Goal: Use online tool/utility: Utilize a website feature to perform a specific function

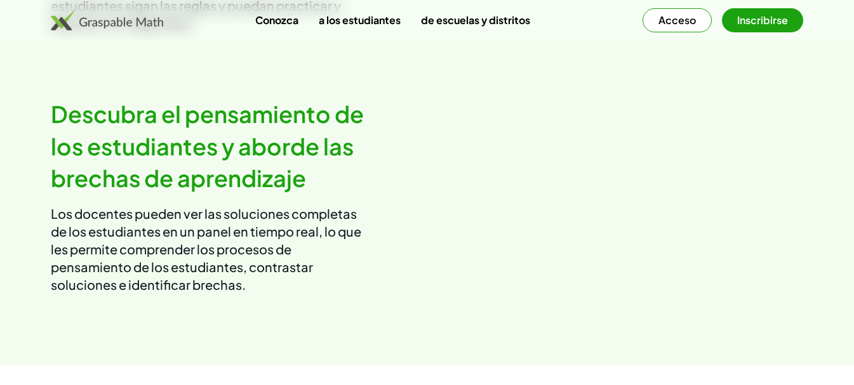
scroll to position [1594, 0]
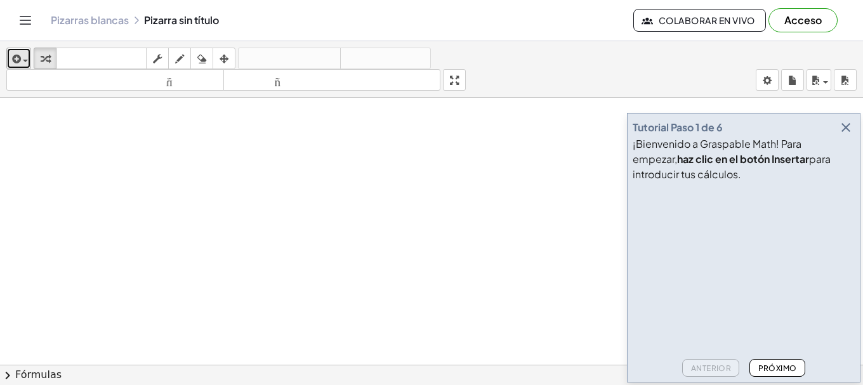
click at [17, 65] on icon "button" at bounding box center [15, 58] width 11 height 15
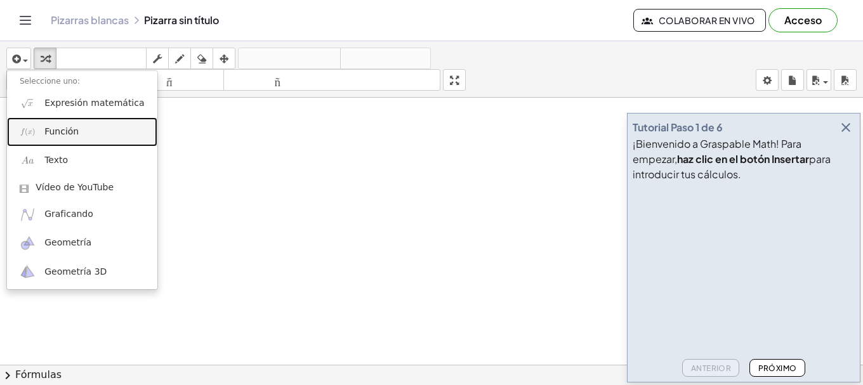
click at [74, 126] on font "Función" at bounding box center [61, 131] width 34 height 10
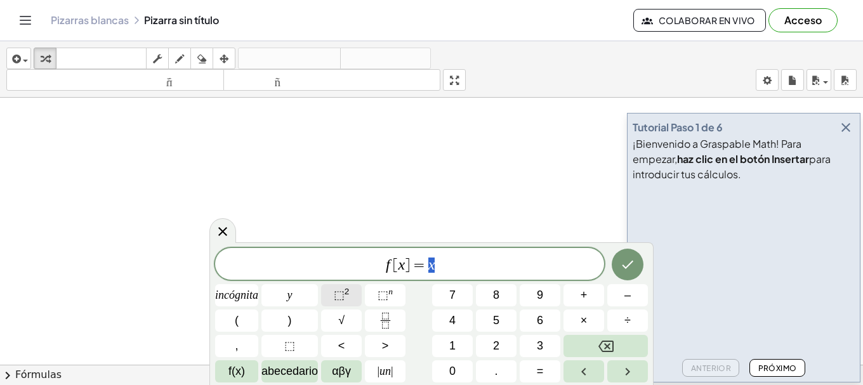
click at [358, 296] on button "⬚ 2" at bounding box center [341, 295] width 41 height 22
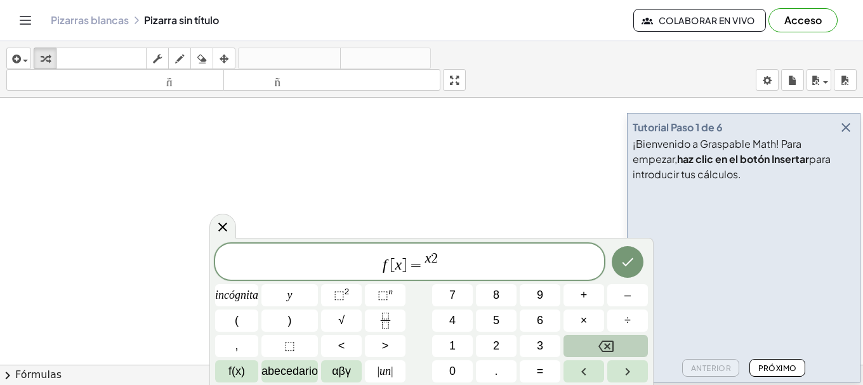
click at [607, 351] on icon "Retroceso" at bounding box center [606, 346] width 15 height 11
click at [605, 346] on icon "Retroceso" at bounding box center [606, 346] width 15 height 15
click at [611, 348] on icon "Retroceso" at bounding box center [606, 346] width 15 height 15
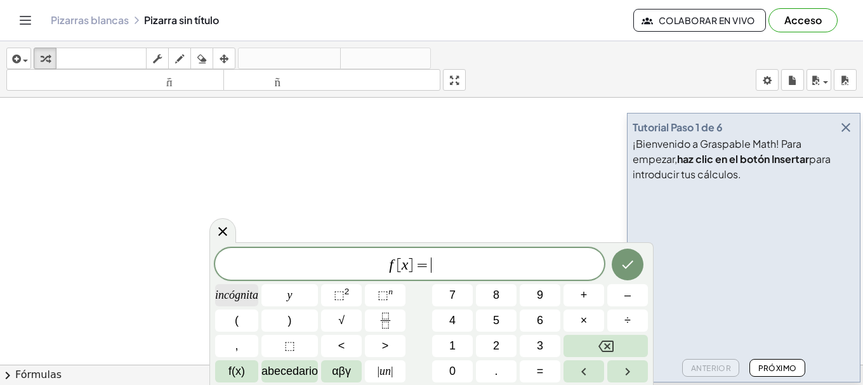
click at [244, 302] on span "incógnita" at bounding box center [236, 295] width 43 height 17
click at [342, 299] on font "⬚" at bounding box center [339, 295] width 11 height 13
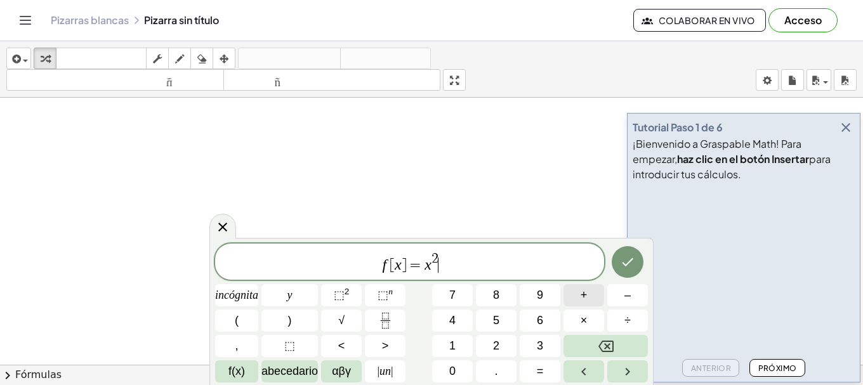
click at [586, 298] on font "+" at bounding box center [584, 295] width 7 height 13
click at [253, 297] on font "incógnita" at bounding box center [236, 295] width 43 height 13
click at [577, 299] on button "+" at bounding box center [584, 295] width 41 height 22
click at [507, 320] on button "5" at bounding box center [496, 321] width 41 height 22
click at [632, 260] on icon "Hecho" at bounding box center [627, 262] width 15 height 15
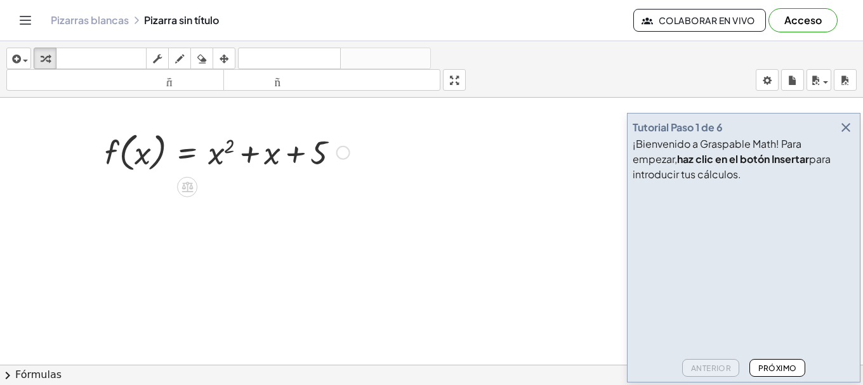
click at [196, 152] on div at bounding box center [227, 152] width 258 height 48
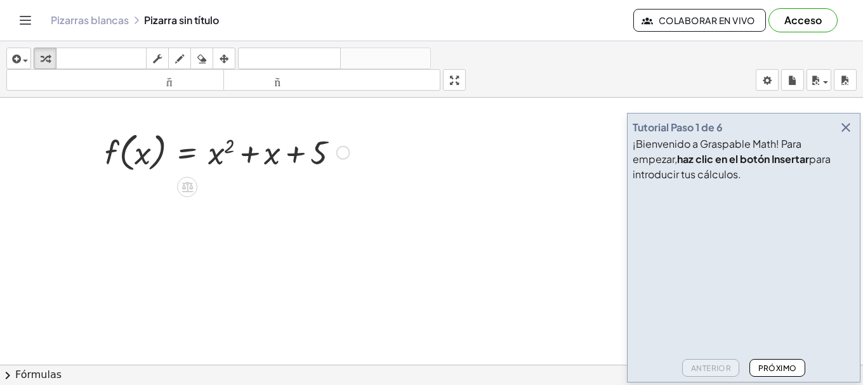
drag, startPoint x: 312, startPoint y: 156, endPoint x: 261, endPoint y: 157, distance: 51.5
click at [261, 157] on div at bounding box center [227, 152] width 258 height 48
click at [341, 154] on div at bounding box center [343, 153] width 14 height 14
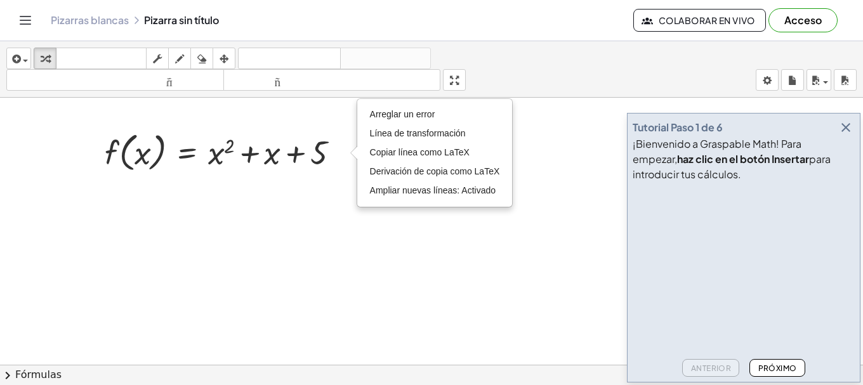
click at [771, 361] on button "Próximo" at bounding box center [777, 368] width 55 height 18
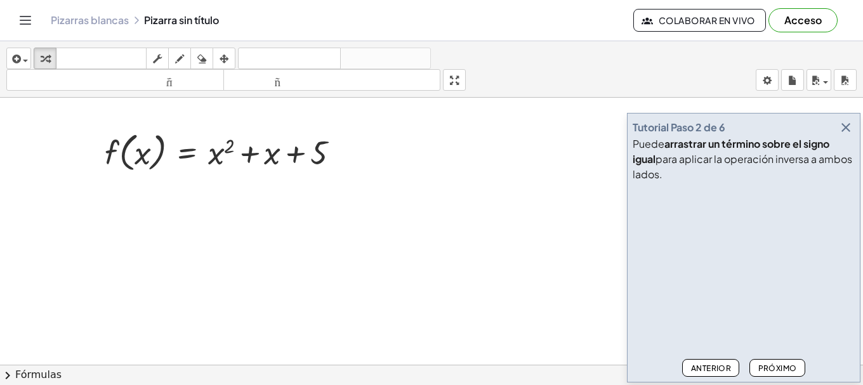
click at [771, 361] on button "Próximo" at bounding box center [777, 368] width 55 height 18
click at [850, 128] on icon "button" at bounding box center [846, 127] width 15 height 15
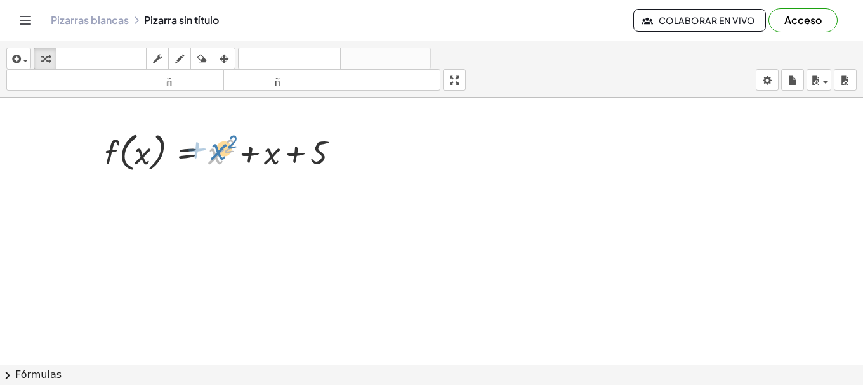
click at [228, 154] on div at bounding box center [227, 152] width 258 height 48
drag, startPoint x: 269, startPoint y: 161, endPoint x: 281, endPoint y: 149, distance: 17.5
click at [272, 143] on div at bounding box center [227, 152] width 258 height 48
drag, startPoint x: 323, startPoint y: 159, endPoint x: 326, endPoint y: 150, distance: 9.4
click at [326, 150] on div at bounding box center [227, 152] width 258 height 48
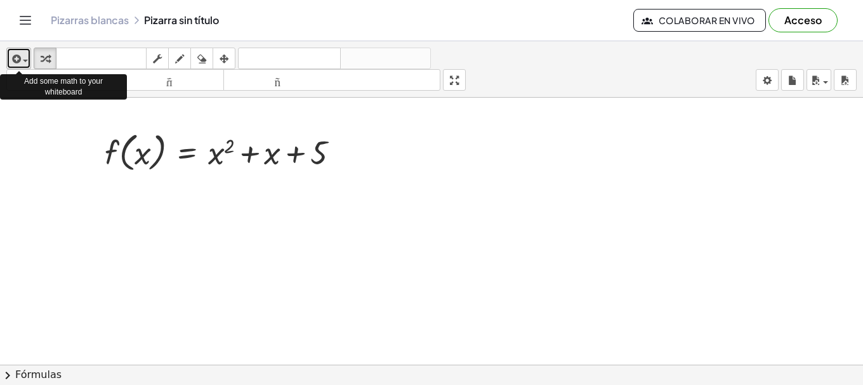
click at [25, 60] on span "button" at bounding box center [25, 61] width 5 height 3
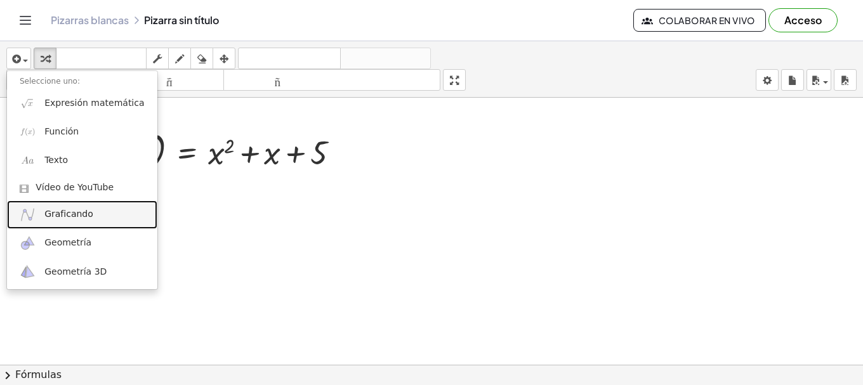
click at [84, 219] on font "Graficando" at bounding box center [68, 214] width 49 height 10
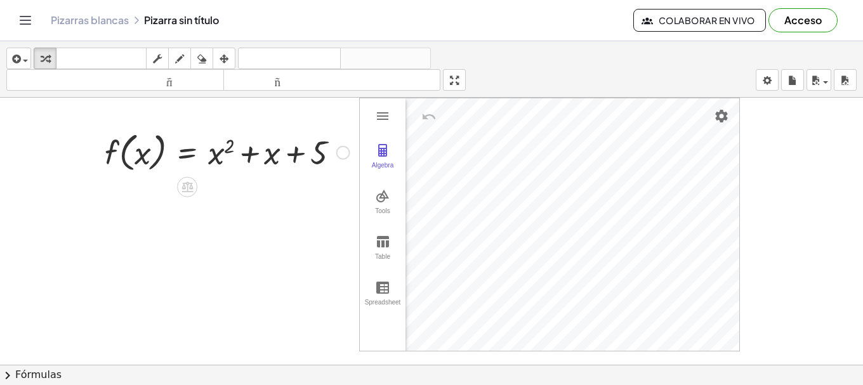
click at [133, 149] on div at bounding box center [227, 152] width 258 height 48
click at [138, 149] on div at bounding box center [227, 152] width 258 height 48
drag, startPoint x: 59, startPoint y: 122, endPoint x: 301, endPoint y: 190, distance: 251.4
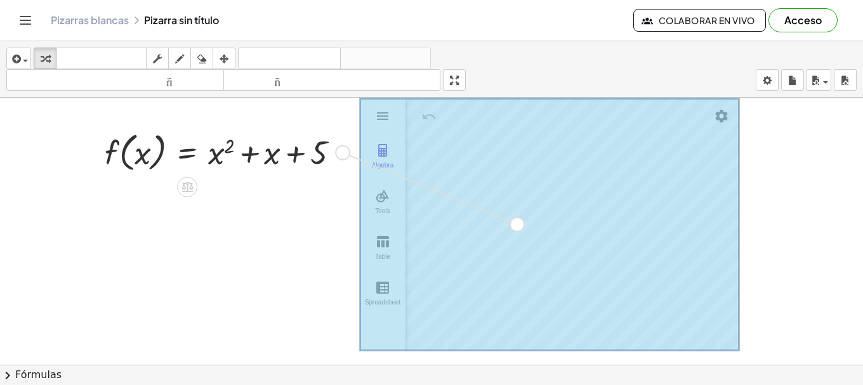
drag, startPoint x: 349, startPoint y: 152, endPoint x: 524, endPoint y: 224, distance: 189.3
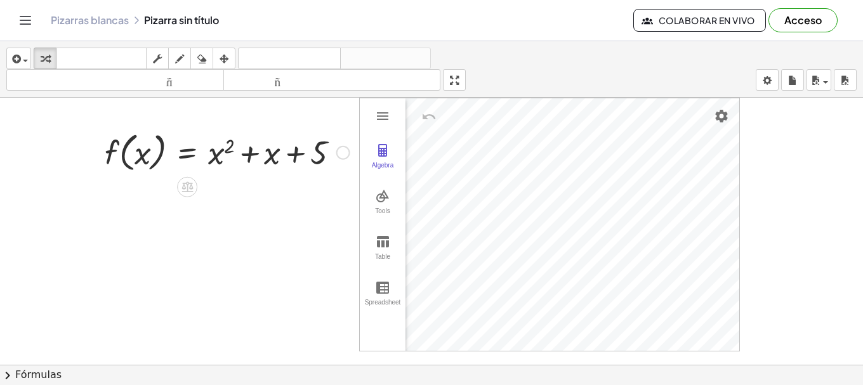
click at [344, 150] on div "Arreglar un error Línea de transformación Copiar línea como LaTeX Derivación de…" at bounding box center [343, 153] width 14 height 14
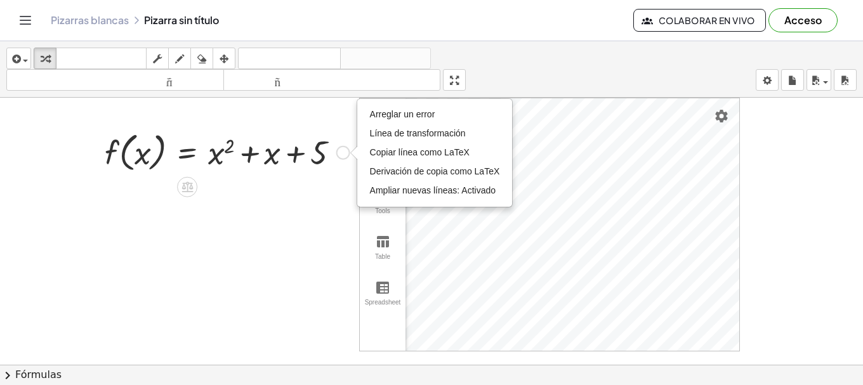
drag, startPoint x: 338, startPoint y: 157, endPoint x: 285, endPoint y: 224, distance: 85.9
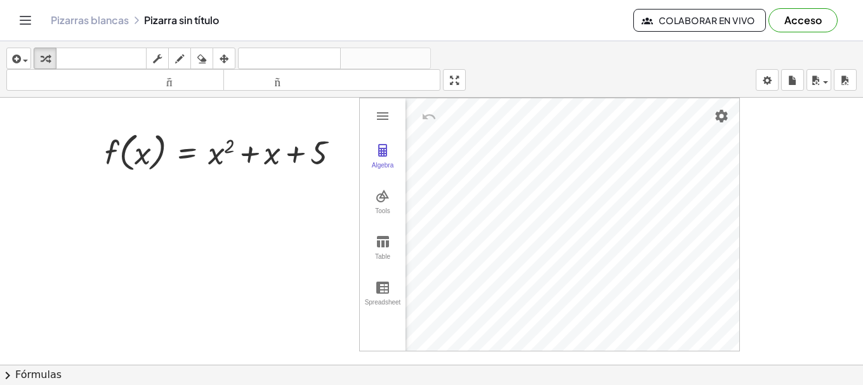
drag, startPoint x: 65, startPoint y: 132, endPoint x: 220, endPoint y: 185, distance: 163.6
click at [80, 97] on div "insertar Seleccione uno: Expresión matemática Función Texto Vídeo de YouTube Gr…" at bounding box center [431, 69] width 863 height 57
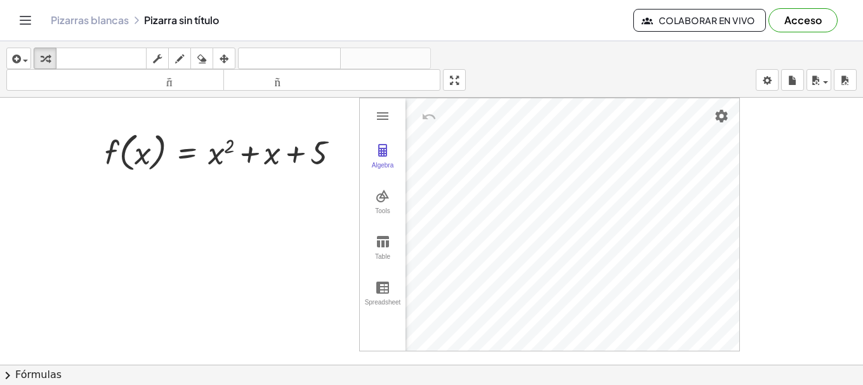
drag, startPoint x: 77, startPoint y: 111, endPoint x: 307, endPoint y: 232, distance: 259.9
drag, startPoint x: 307, startPoint y: 232, endPoint x: 152, endPoint y: 210, distance: 157.1
click at [108, 150] on div at bounding box center [227, 152] width 258 height 48
click at [134, 152] on div at bounding box center [227, 152] width 258 height 48
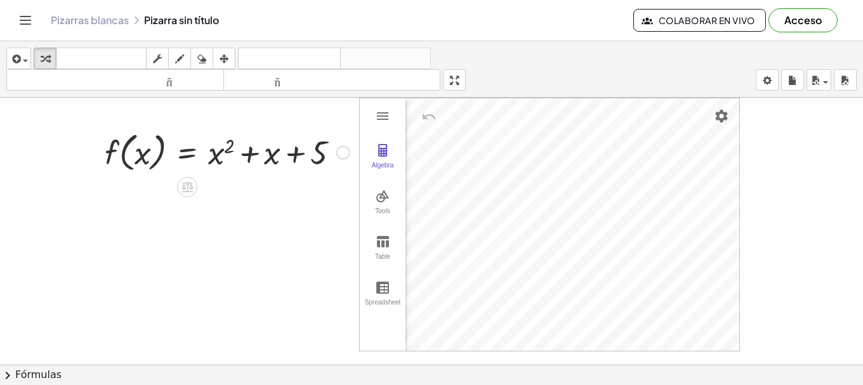
click at [141, 157] on div at bounding box center [227, 152] width 258 height 48
click at [145, 156] on div at bounding box center [227, 152] width 258 height 48
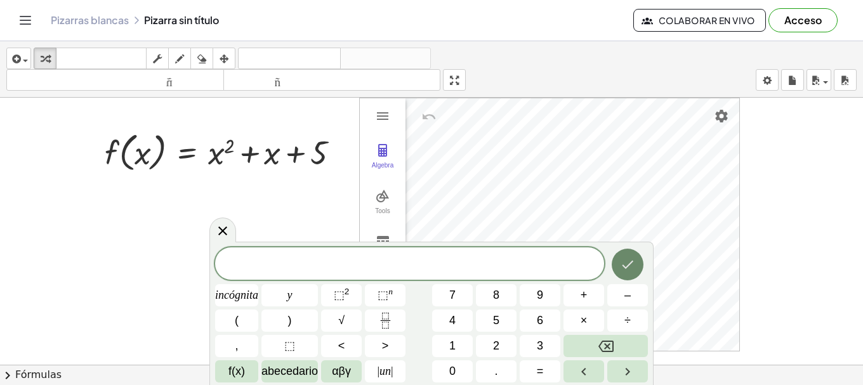
click at [623, 256] on button "Hecho" at bounding box center [628, 265] width 32 height 32
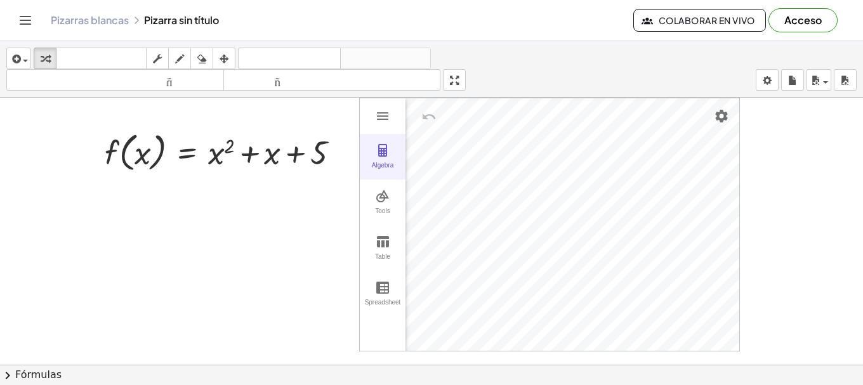
click at [376, 167] on div "Algebra" at bounding box center [383, 171] width 41 height 18
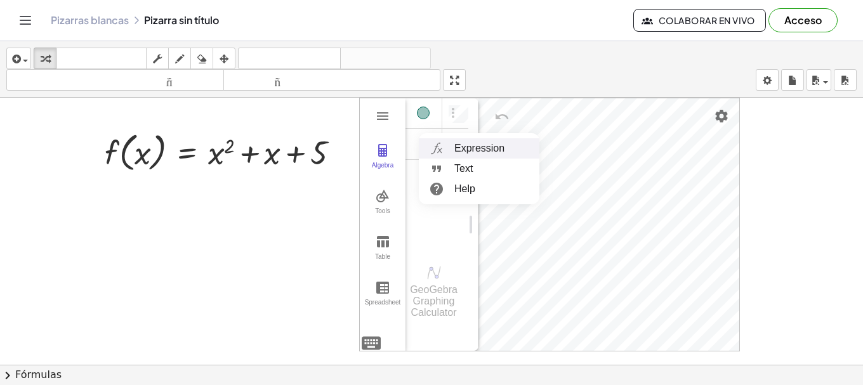
click at [450, 147] on li "Expression" at bounding box center [479, 148] width 121 height 20
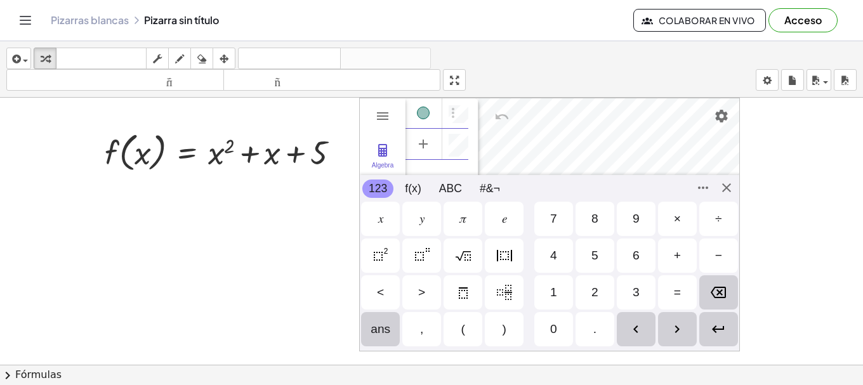
scroll to position [7, 0]
click at [376, 122] on img "Graphing Calculator" at bounding box center [382, 116] width 15 height 15
click at [448, 114] on img "Options" at bounding box center [453, 112] width 15 height 15
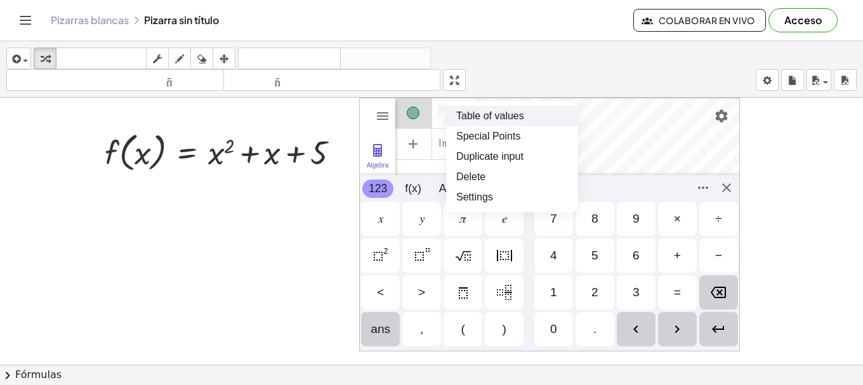
click at [432, 168] on div "Input… GeoGebra Graphing Calculator" at bounding box center [432, 137] width 73 height 78
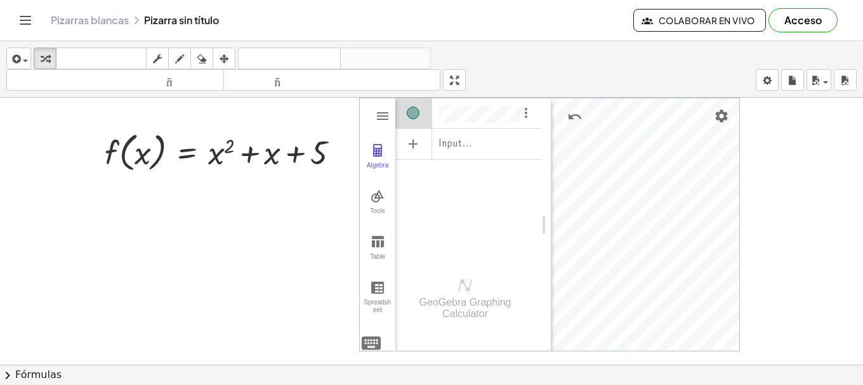
drag, startPoint x: 476, startPoint y: 119, endPoint x: 549, endPoint y: 131, distance: 74.1
click at [380, 256] on div "Table" at bounding box center [378, 262] width 30 height 18
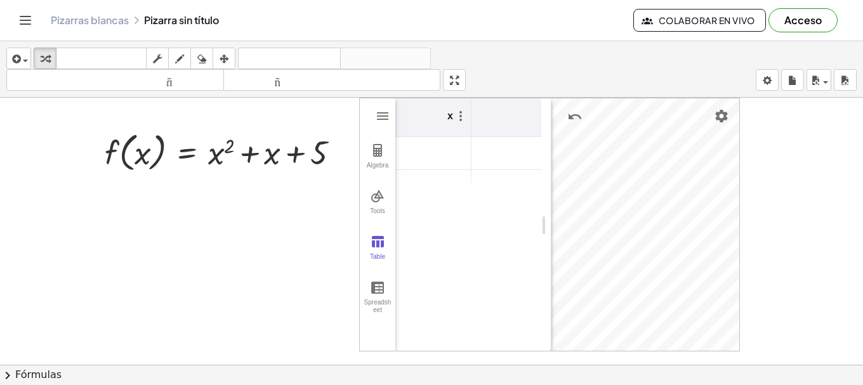
drag, startPoint x: 371, startPoint y: 104, endPoint x: 353, endPoint y: 116, distance: 21.5
drag, startPoint x: 363, startPoint y: 105, endPoint x: 351, endPoint y: 137, distance: 34.6
click at [381, 114] on img "Graphing Calculator" at bounding box center [382, 116] width 15 height 15
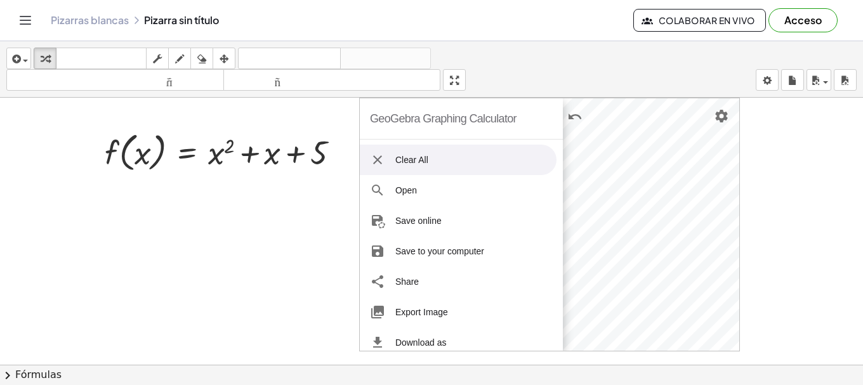
click at [389, 160] on li "Clear All" at bounding box center [458, 160] width 197 height 30
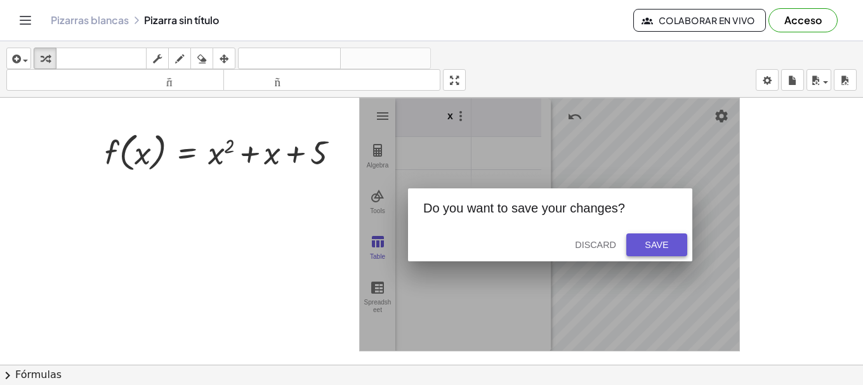
click at [657, 243] on div "Save" at bounding box center [657, 245] width 41 height 10
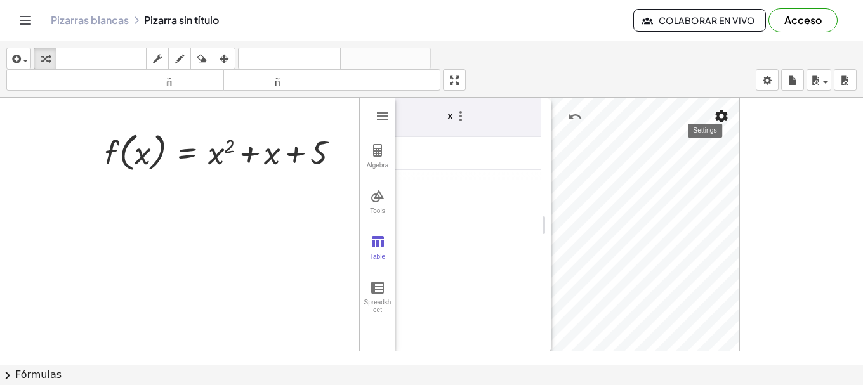
click at [719, 114] on img "Settings" at bounding box center [721, 116] width 15 height 15
click at [33, 62] on div "insertar Seleccione uno: Expresión matemática Función Texto Vídeo de YouTube Gr…" at bounding box center [431, 69] width 863 height 57
click at [27, 58] on div "button" at bounding box center [19, 58] width 18 height 15
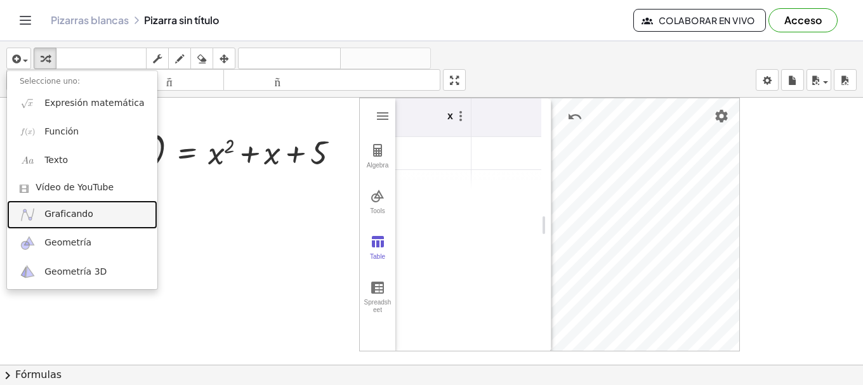
click at [62, 222] on link "Graficando" at bounding box center [82, 215] width 150 height 29
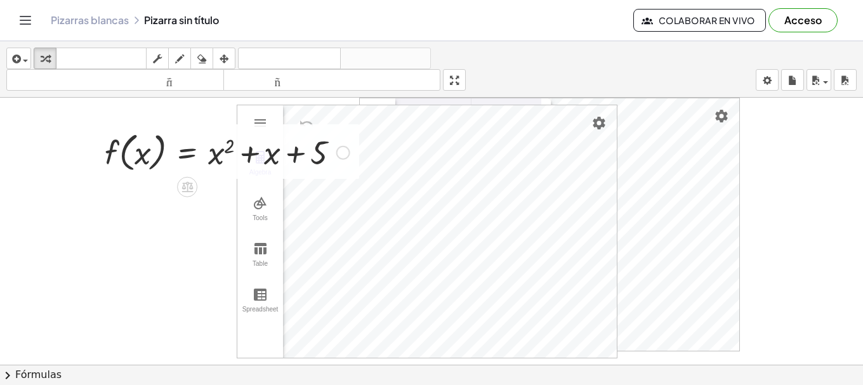
drag, startPoint x: 258, startPoint y: 142, endPoint x: 319, endPoint y: 152, distance: 62.4
click at [321, 152] on div "f ( , x ) = + x 2 + x + 5 Arreglar un error Línea de transformación Copiar líne…" at bounding box center [431, 365] width 863 height 535
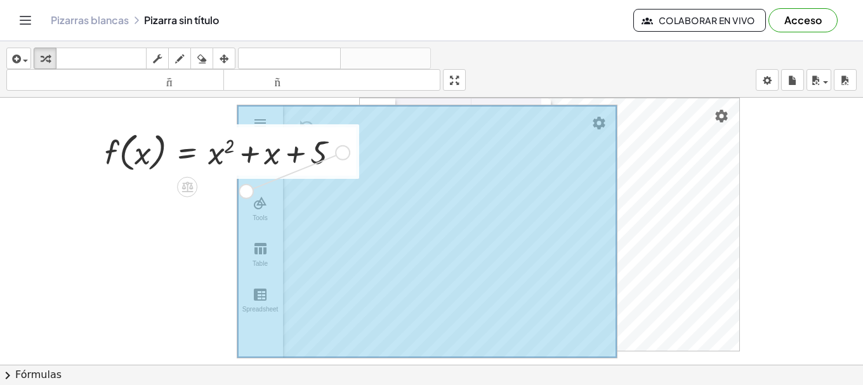
drag, startPoint x: 340, startPoint y: 158, endPoint x: 150, endPoint y: 225, distance: 201.4
click at [150, 225] on div "f ( , x ) = + x 2 + x + 5 Arreglar un error Línea de transformación Copiar líne…" at bounding box center [431, 365] width 863 height 535
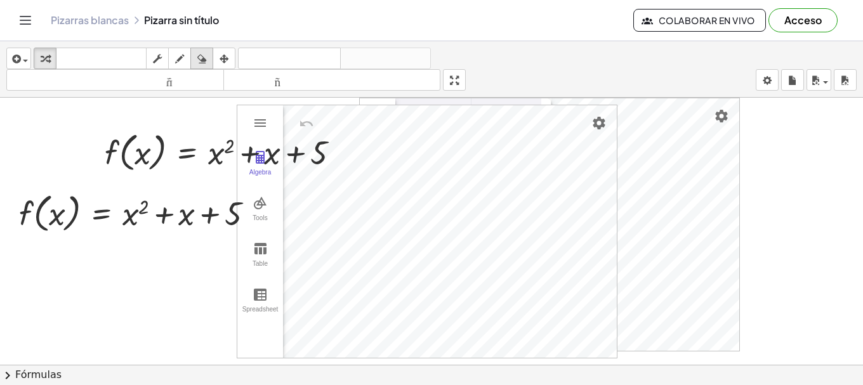
click at [204, 58] on icon "button" at bounding box center [201, 58] width 9 height 15
click at [558, 134] on div at bounding box center [431, 365] width 863 height 535
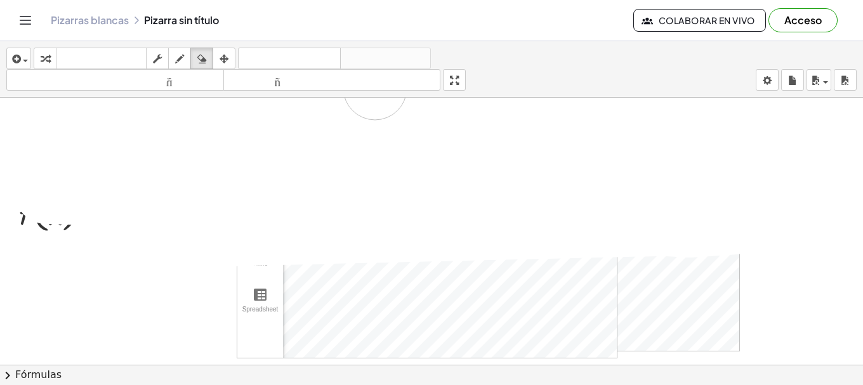
drag, startPoint x: 550, startPoint y: 133, endPoint x: 60, endPoint y: 127, distance: 490.2
click at [112, 100] on div at bounding box center [431, 365] width 863 height 535
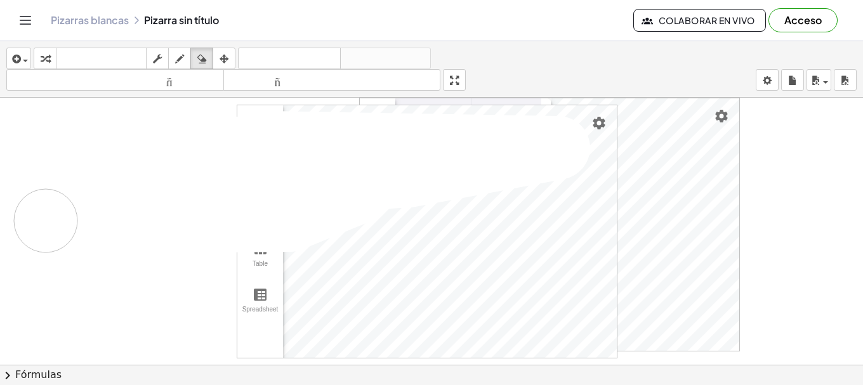
drag, startPoint x: 201, startPoint y: 157, endPoint x: 123, endPoint y: 204, distance: 91.1
click at [106, 210] on div at bounding box center [431, 365] width 863 height 535
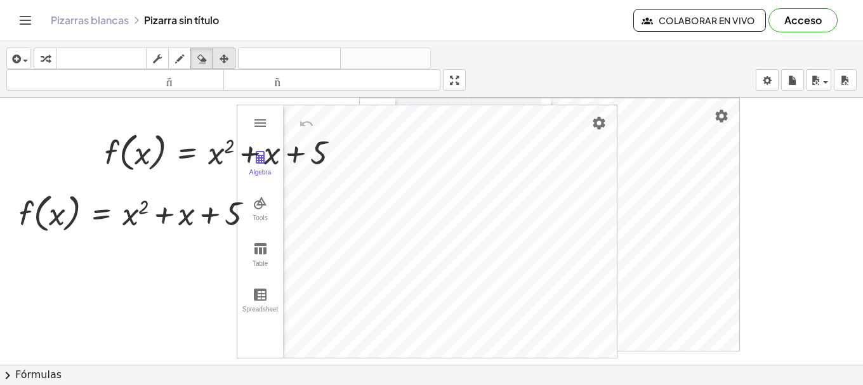
click at [236, 63] on button "arreglar" at bounding box center [224, 59] width 23 height 22
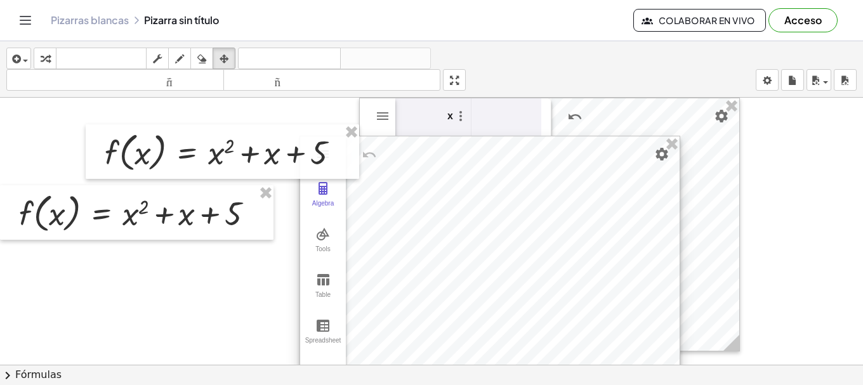
drag, startPoint x: 434, startPoint y: 194, endPoint x: 476, endPoint y: 218, distance: 48.7
click at [476, 218] on div at bounding box center [490, 263] width 380 height 253
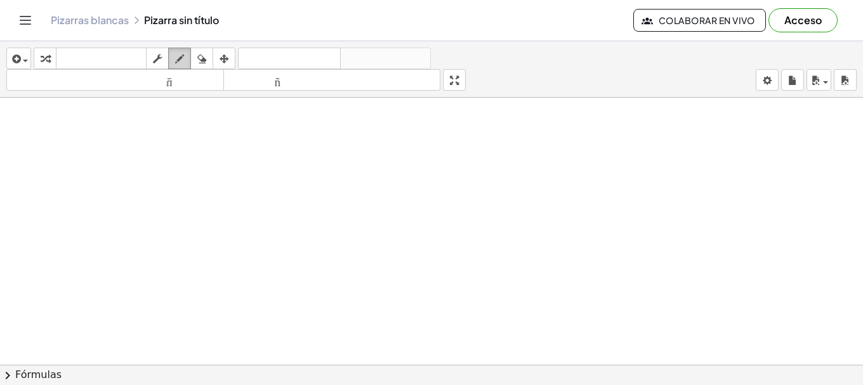
click at [176, 63] on icon "button" at bounding box center [179, 58] width 9 height 15
drag, startPoint x: 187, startPoint y: 192, endPoint x: 268, endPoint y: 194, distance: 81.3
click at [268, 194] on div at bounding box center [431, 365] width 863 height 535
drag, startPoint x: 156, startPoint y: 143, endPoint x: 181, endPoint y: 189, distance: 52.3
click at [181, 191] on div at bounding box center [431, 365] width 863 height 535
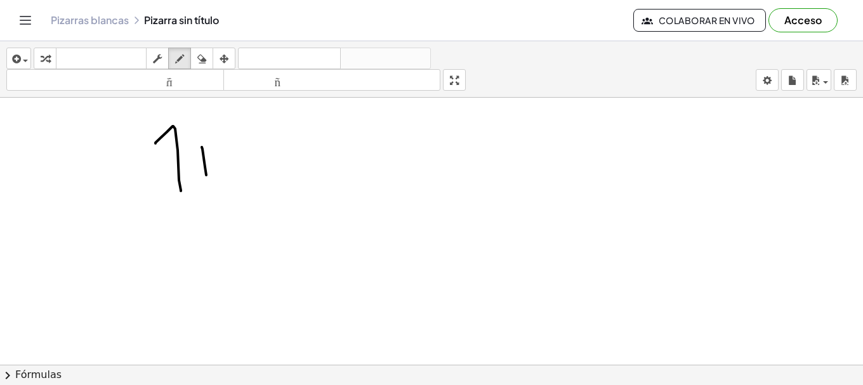
drag, startPoint x: 203, startPoint y: 149, endPoint x: 206, endPoint y: 176, distance: 26.9
click at [206, 176] on div at bounding box center [431, 365] width 863 height 535
drag, startPoint x: 197, startPoint y: 169, endPoint x: 225, endPoint y: 167, distance: 28.0
click at [229, 168] on div at bounding box center [431, 365] width 863 height 535
drag, startPoint x: 286, startPoint y: 142, endPoint x: 294, endPoint y: 194, distance: 52.6
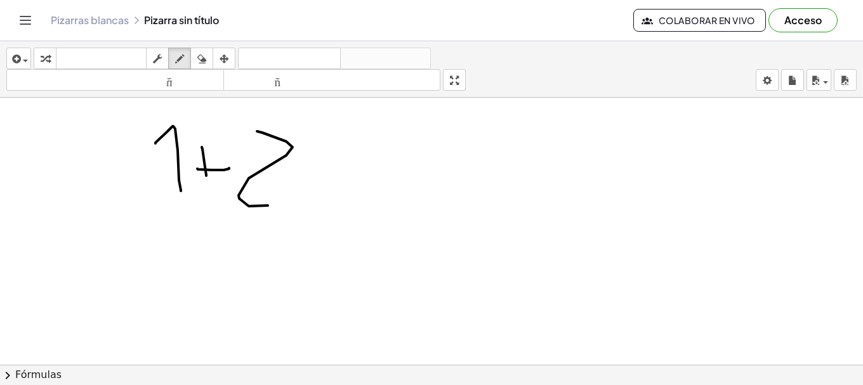
click at [294, 196] on div at bounding box center [431, 365] width 863 height 535
drag, startPoint x: 342, startPoint y: 163, endPoint x: 328, endPoint y: 171, distance: 16.2
click at [357, 164] on div at bounding box center [431, 365] width 863 height 535
drag, startPoint x: 373, startPoint y: 180, endPoint x: 383, endPoint y: 179, distance: 9.5
click at [383, 179] on div at bounding box center [431, 365] width 863 height 535
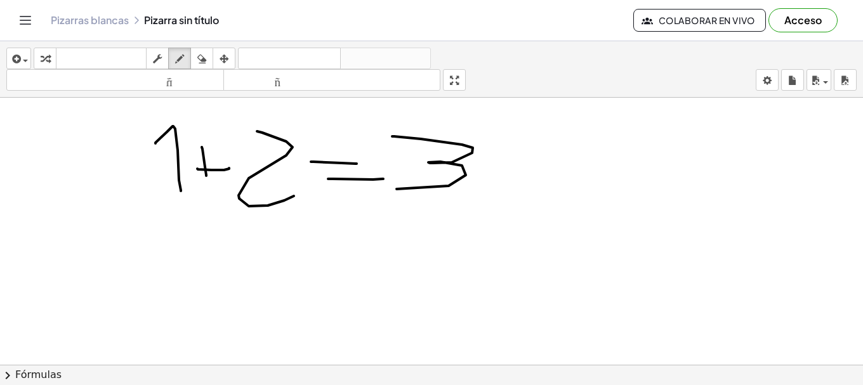
drag, startPoint x: 462, startPoint y: 145, endPoint x: 392, endPoint y: 189, distance: 82.8
click at [392, 189] on div at bounding box center [431, 365] width 863 height 535
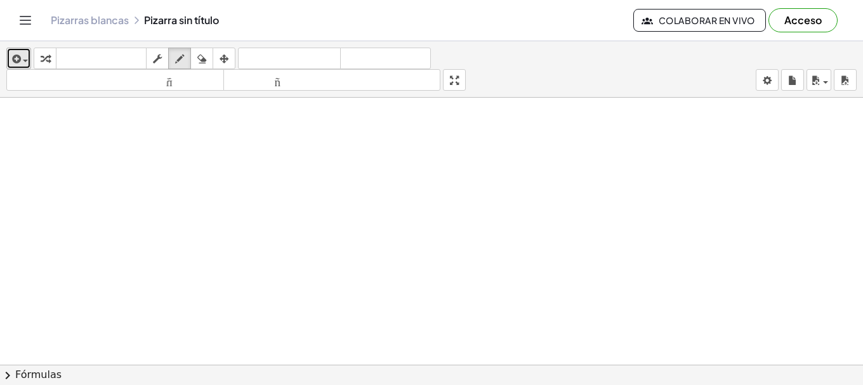
click at [19, 63] on icon "button" at bounding box center [15, 58] width 11 height 15
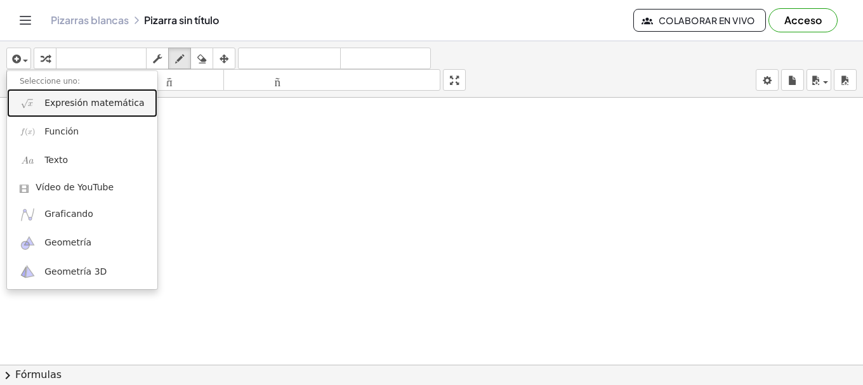
click at [54, 114] on link "Expresión matemática" at bounding box center [82, 103] width 150 height 29
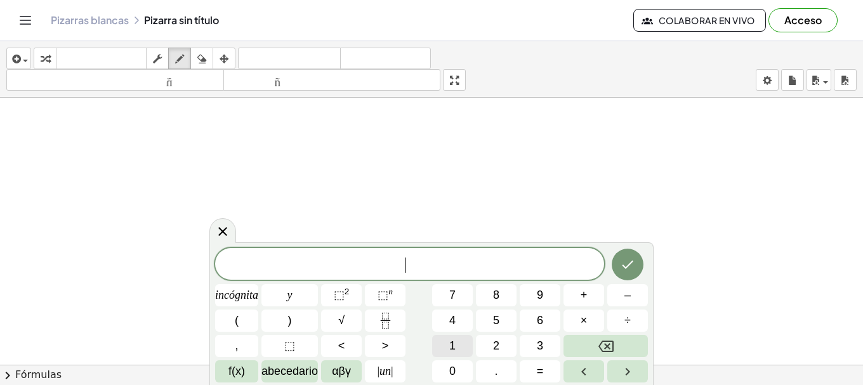
click at [465, 340] on button "1" at bounding box center [452, 346] width 41 height 22
click at [495, 351] on font "2" at bounding box center [496, 346] width 6 height 13
click at [246, 295] on font "incógnita" at bounding box center [236, 295] width 43 height 13
click at [549, 361] on button "=" at bounding box center [540, 372] width 41 height 22
click at [537, 319] on font "6" at bounding box center [540, 320] width 6 height 13
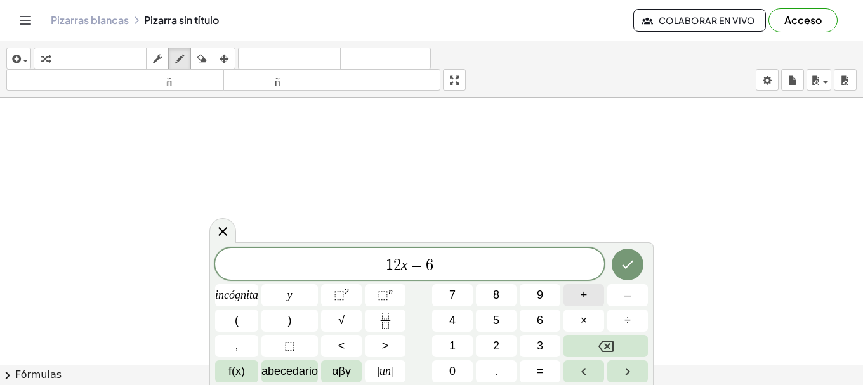
click at [586, 295] on font "+" at bounding box center [584, 295] width 7 height 13
click at [548, 290] on button "9" at bounding box center [540, 295] width 41 height 22
click at [457, 375] on button "0" at bounding box center [452, 372] width 41 height 22
click at [627, 270] on icon "Hecho" at bounding box center [627, 264] width 15 height 15
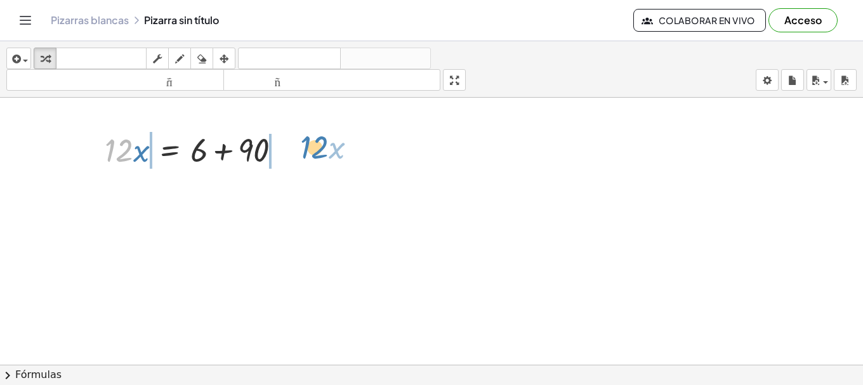
drag, startPoint x: 121, startPoint y: 152, endPoint x: 316, endPoint y: 149, distance: 195.6
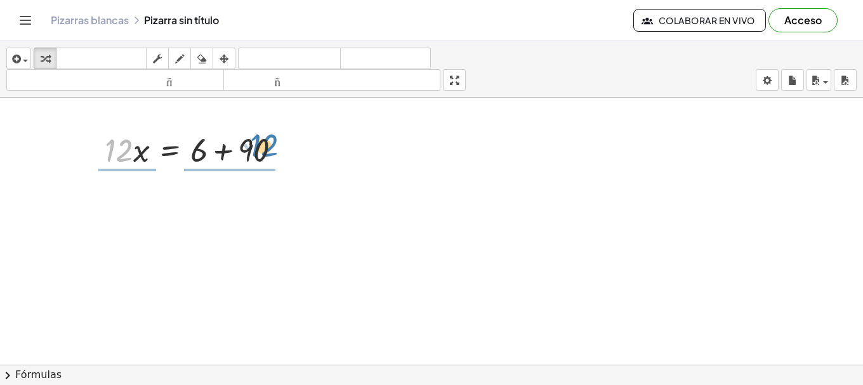
drag, startPoint x: 124, startPoint y: 151, endPoint x: 272, endPoint y: 146, distance: 147.4
click at [272, 146] on div at bounding box center [197, 149] width 199 height 43
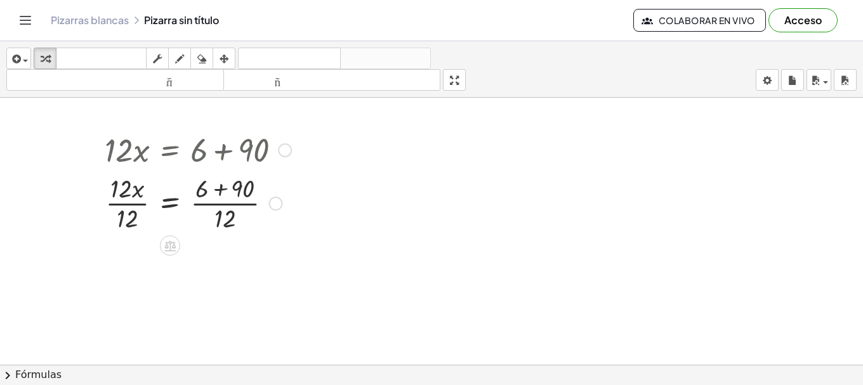
click at [229, 190] on div at bounding box center [197, 202] width 199 height 63
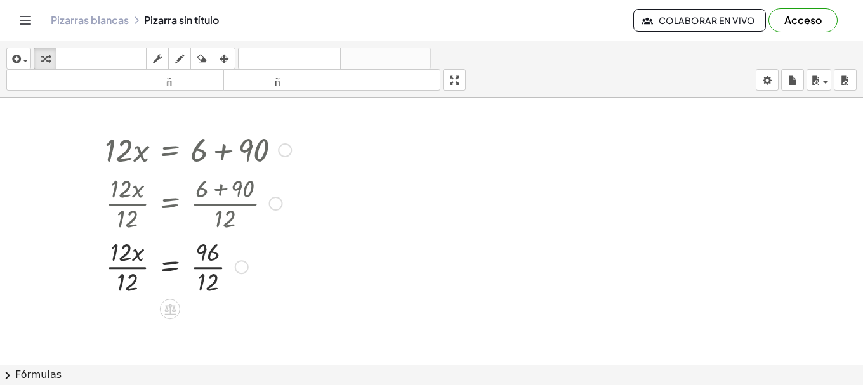
click at [121, 255] on div at bounding box center [197, 265] width 199 height 63
click at [129, 279] on div at bounding box center [197, 265] width 199 height 63
click at [204, 278] on div at bounding box center [197, 265] width 199 height 63
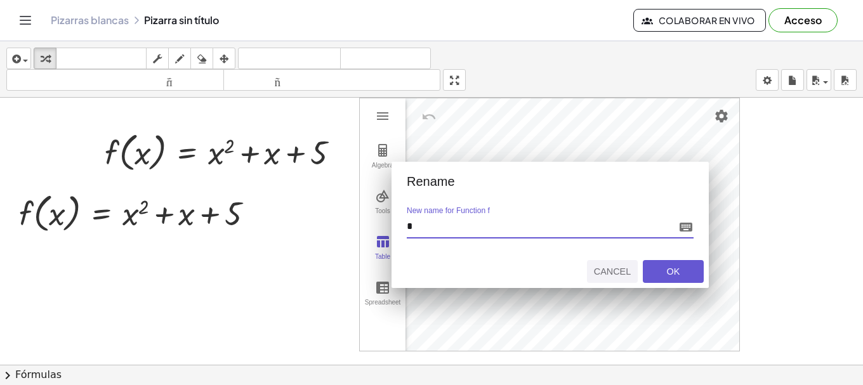
click at [609, 264] on button "Cancel" at bounding box center [612, 271] width 51 height 23
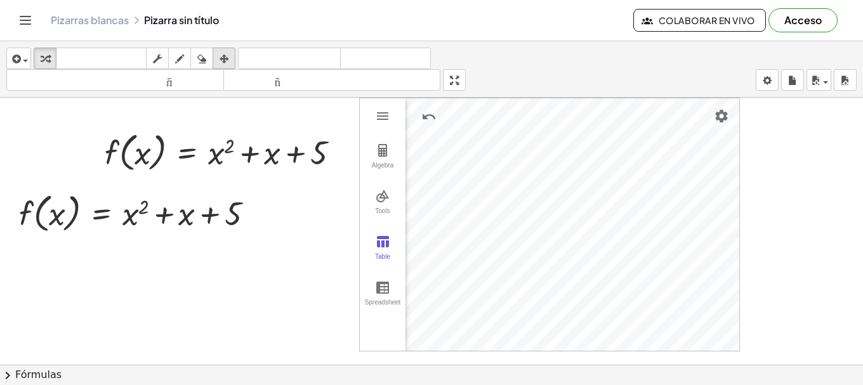
click at [227, 63] on icon "button" at bounding box center [224, 58] width 9 height 15
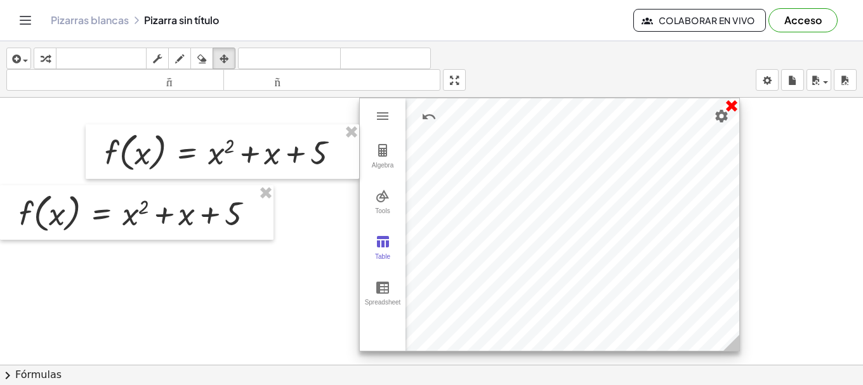
drag, startPoint x: 733, startPoint y: 106, endPoint x: 717, endPoint y: 103, distance: 15.4
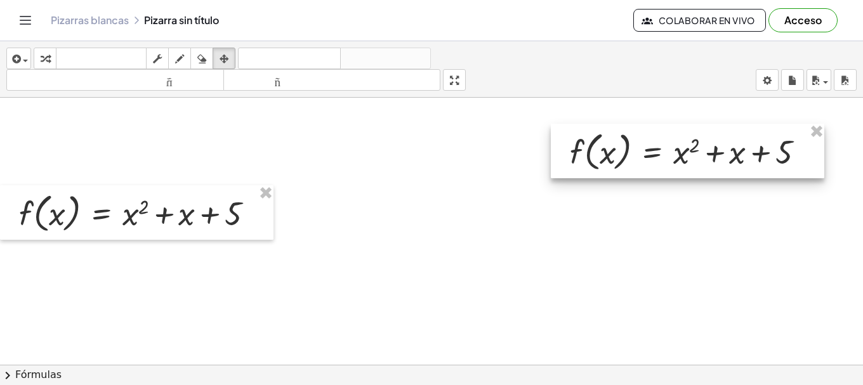
drag, startPoint x: 345, startPoint y: 145, endPoint x: 796, endPoint y: 149, distance: 450.8
click at [761, 134] on div at bounding box center [688, 151] width 274 height 55
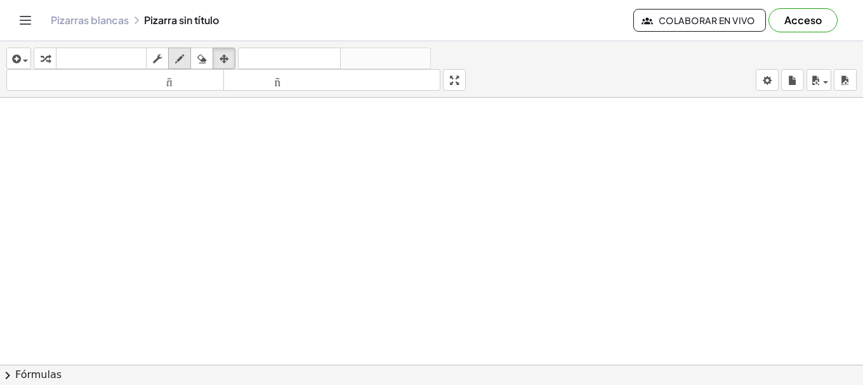
click at [187, 58] on div "button" at bounding box center [179, 58] width 17 height 15
drag, startPoint x: 143, startPoint y: 284, endPoint x: 204, endPoint y: 237, distance: 77.8
click at [210, 231] on div at bounding box center [431, 365] width 863 height 535
click at [198, 64] on icon "button" at bounding box center [201, 58] width 9 height 15
drag, startPoint x: 235, startPoint y: 269, endPoint x: 130, endPoint y: 250, distance: 107.1
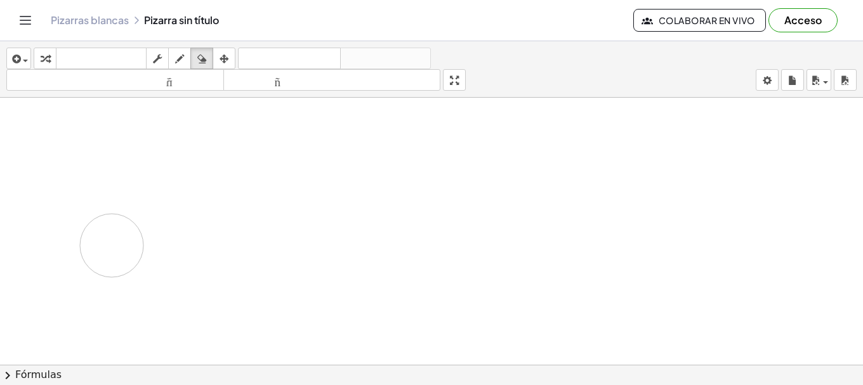
click at [116, 246] on div at bounding box center [431, 365] width 863 height 535
click at [87, 18] on font "Pizarras blancas" at bounding box center [90, 19] width 78 height 13
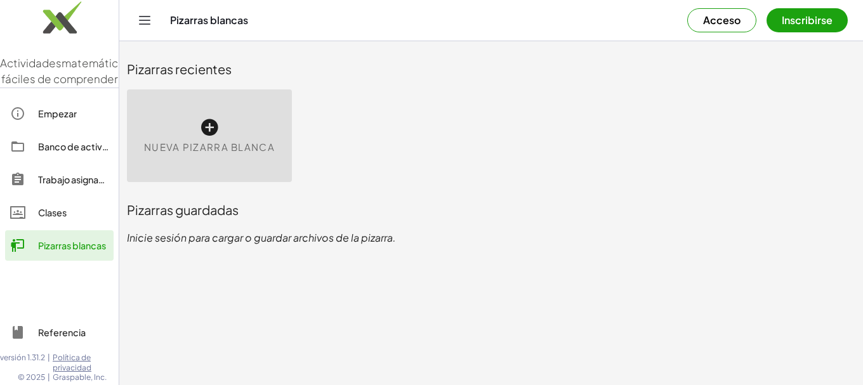
click at [84, 253] on div "Pizarras blancas" at bounding box center [73, 245] width 70 height 15
click at [47, 218] on font "Clases" at bounding box center [52, 212] width 29 height 11
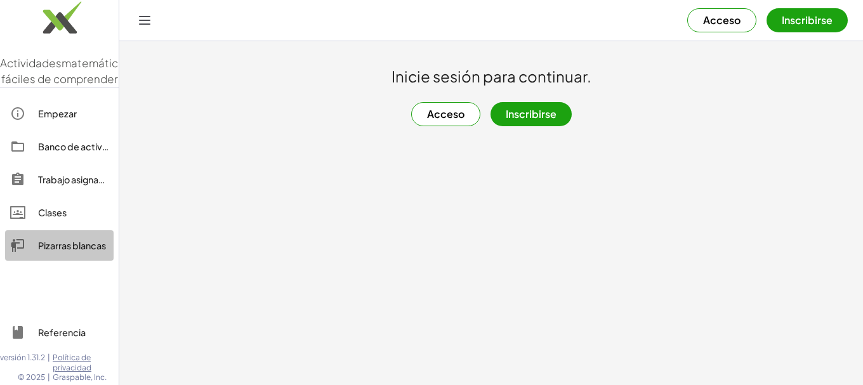
click at [70, 261] on link "Pizarras blancas" at bounding box center [59, 245] width 109 height 30
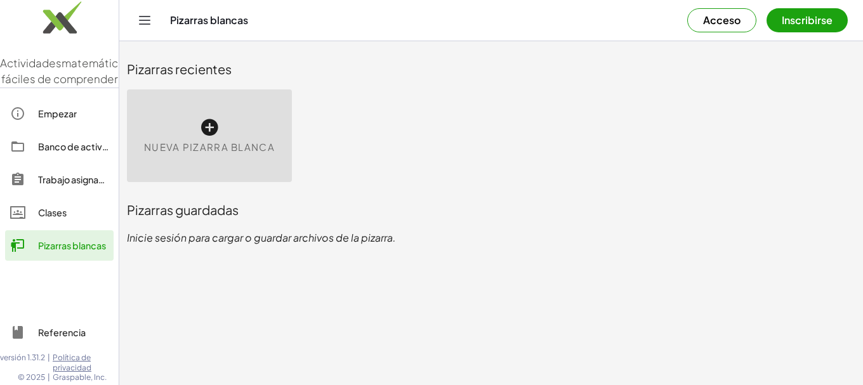
click at [773, 24] on button "Inscribirse" at bounding box center [807, 20] width 81 height 24
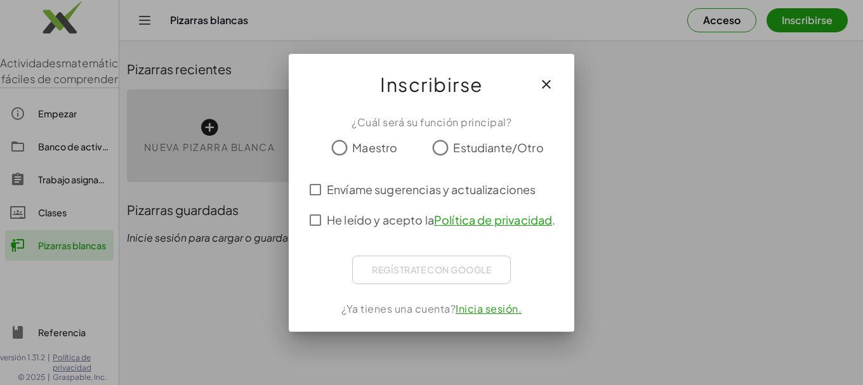
click at [461, 140] on font "Estudiante/Otro" at bounding box center [498, 147] width 90 height 15
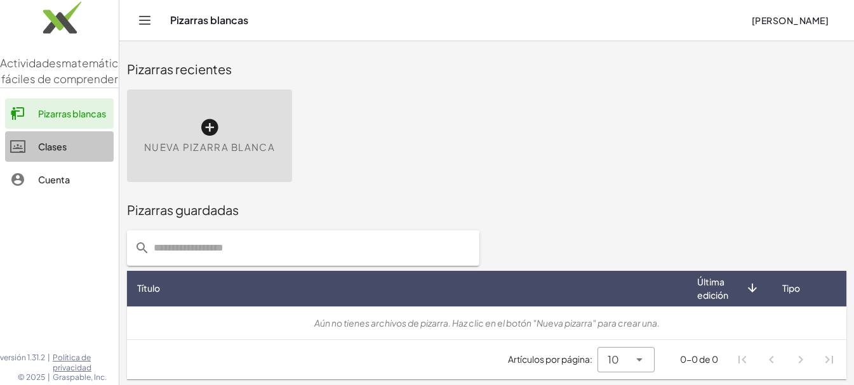
click at [55, 152] on font "Clases" at bounding box center [52, 146] width 29 height 11
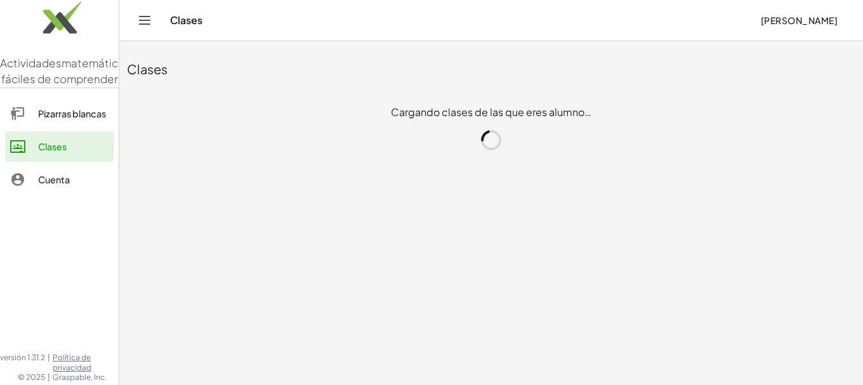
click at [72, 119] on font "Pizarras blancas" at bounding box center [72, 113] width 68 height 11
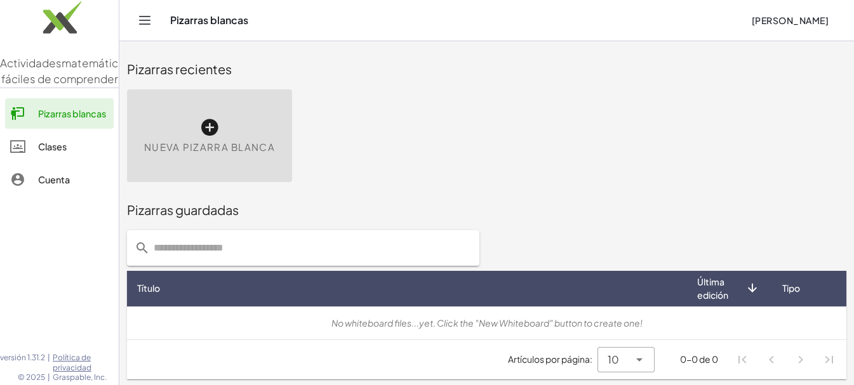
scroll to position [2, 0]
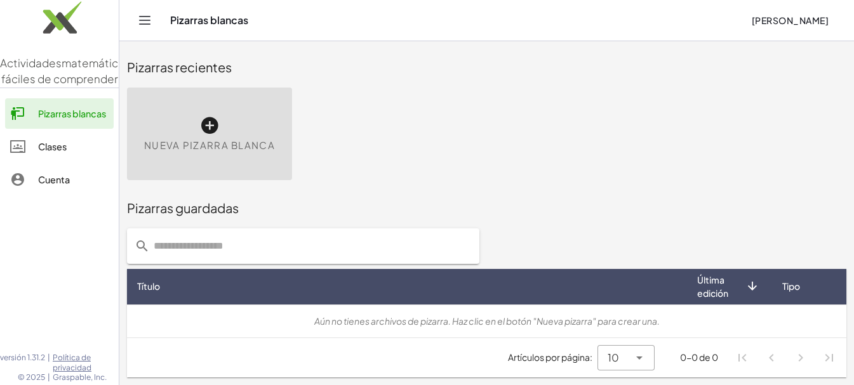
click at [226, 138] on span "Nueva pizarra blanca" at bounding box center [209, 145] width 131 height 15
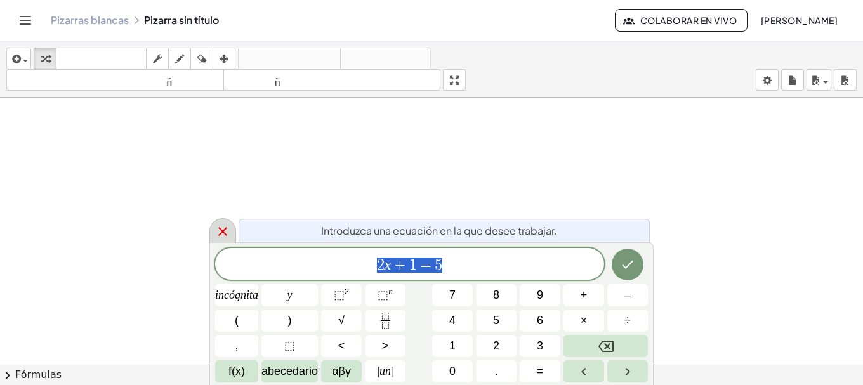
click at [225, 233] on icon at bounding box center [222, 231] width 9 height 9
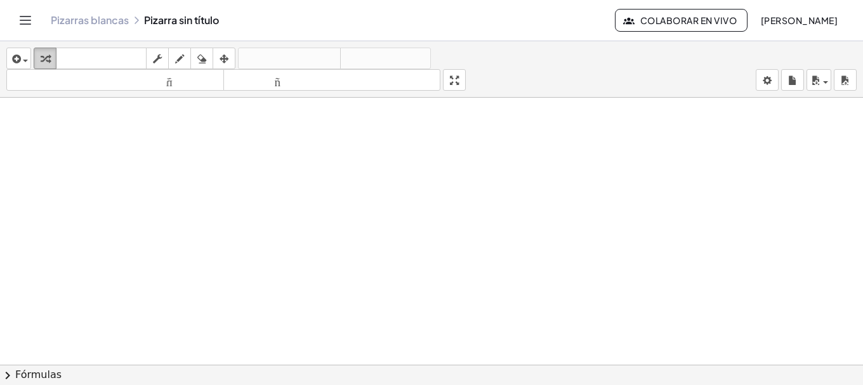
click at [51, 57] on div "button" at bounding box center [45, 58] width 17 height 15
click at [42, 61] on icon "button" at bounding box center [45, 58] width 9 height 15
click at [17, 65] on icon "button" at bounding box center [15, 58] width 11 height 15
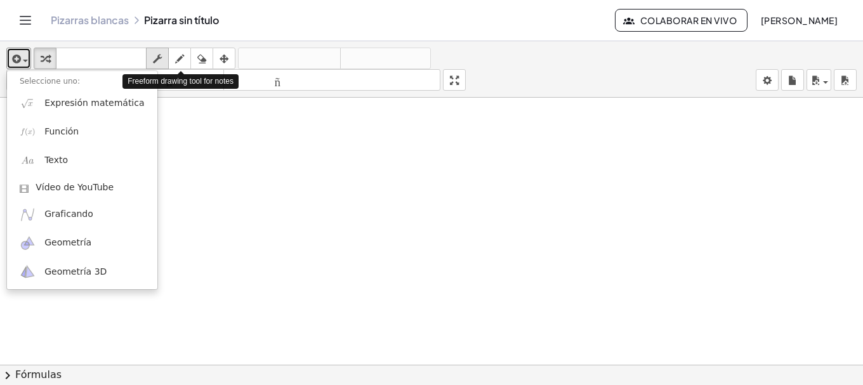
click at [162, 53] on icon "button" at bounding box center [157, 58] width 9 height 15
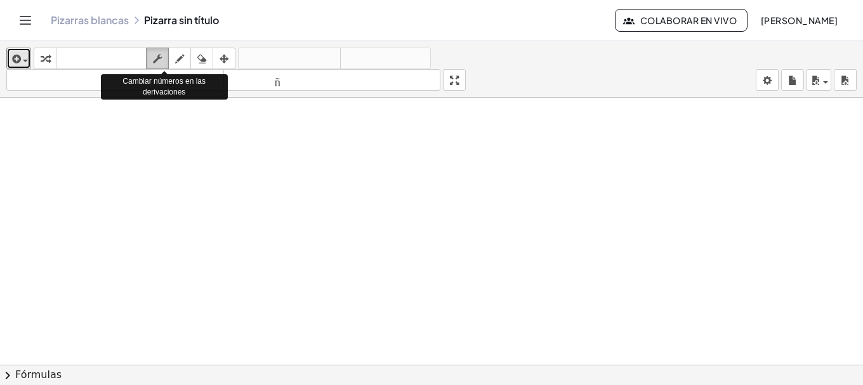
click at [162, 53] on icon "button" at bounding box center [157, 58] width 9 height 15
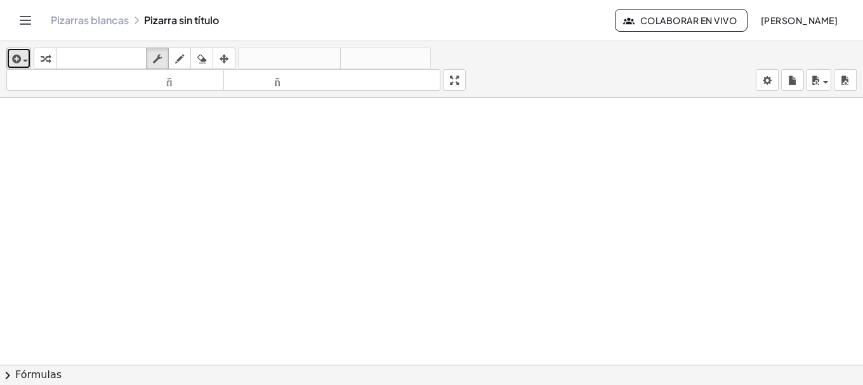
click at [17, 61] on icon "button" at bounding box center [15, 58] width 11 height 15
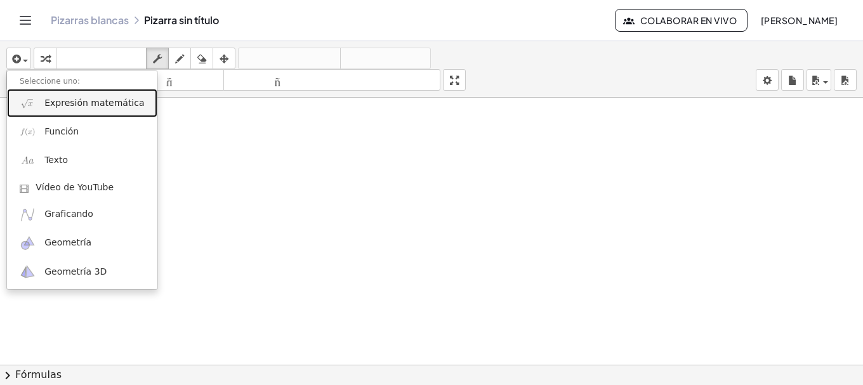
click at [97, 110] on link "Expresión matemática" at bounding box center [82, 103] width 150 height 29
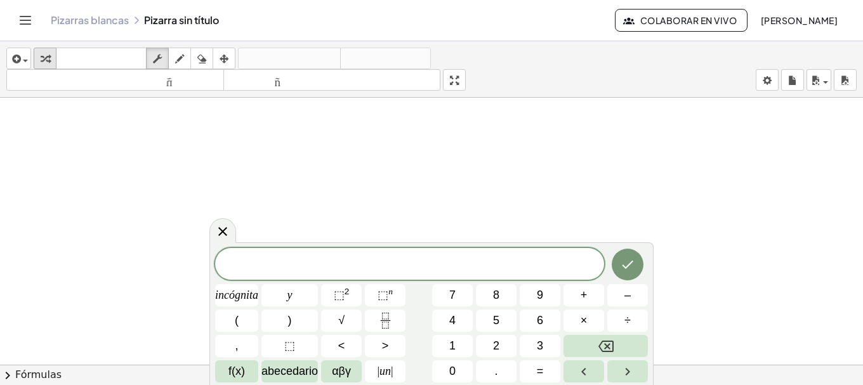
click at [49, 55] on icon "button" at bounding box center [45, 58] width 9 height 15
click at [364, 269] on span "​" at bounding box center [409, 265] width 389 height 18
click at [461, 319] on button "4" at bounding box center [452, 321] width 41 height 22
click at [241, 299] on font "incógnita" at bounding box center [236, 295] width 43 height 13
click at [335, 294] on font "⬚" at bounding box center [339, 295] width 11 height 13
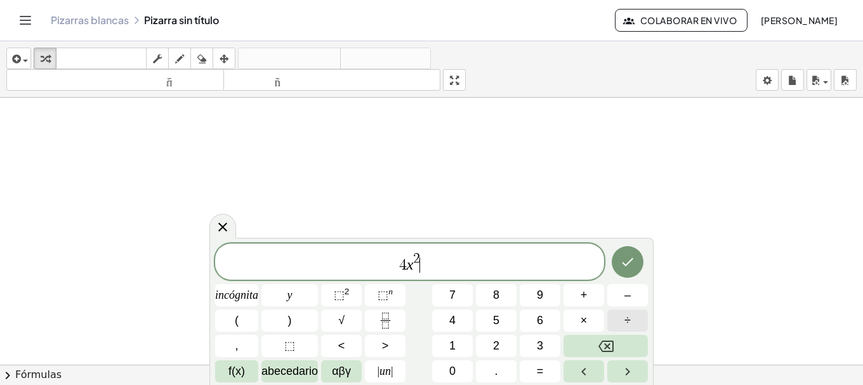
click at [623, 316] on button "÷" at bounding box center [628, 321] width 41 height 22
click at [589, 345] on button "Retroceso" at bounding box center [606, 346] width 84 height 22
click at [398, 321] on button "Fracción" at bounding box center [385, 321] width 41 height 22
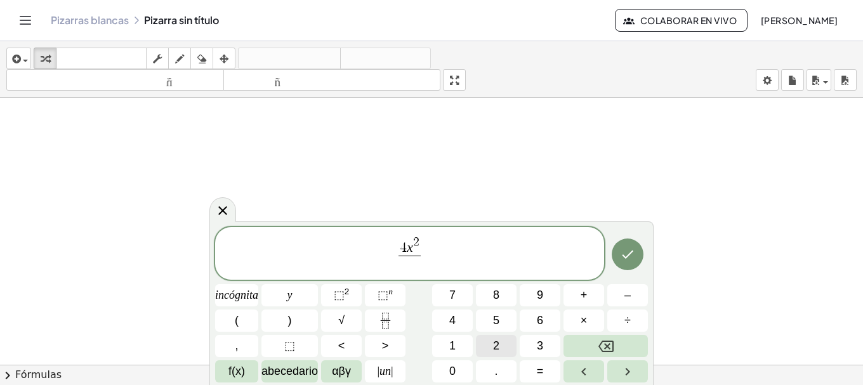
click at [500, 343] on font "2" at bounding box center [496, 346] width 6 height 13
click at [578, 324] on button "×" at bounding box center [584, 321] width 41 height 22
click at [538, 323] on font "6" at bounding box center [540, 320] width 6 height 13
click at [491, 260] on span "4 x 2 2 · 6 ​ ​" at bounding box center [409, 254] width 389 height 39
click at [542, 367] on font "=" at bounding box center [540, 371] width 7 height 13
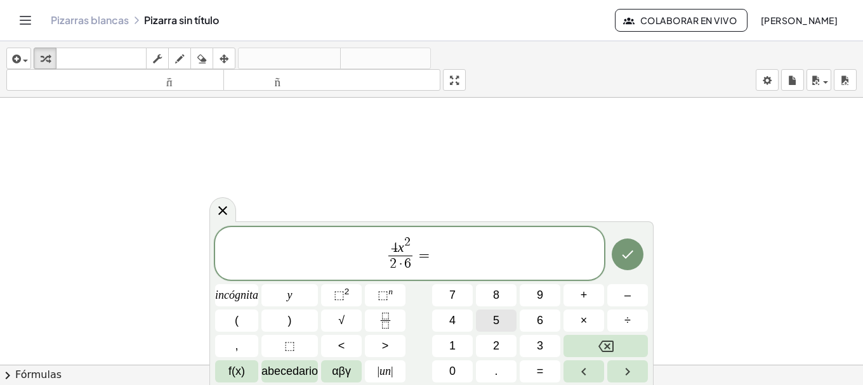
click at [492, 319] on button "5" at bounding box center [496, 321] width 41 height 22
click at [625, 248] on icon "Hecho" at bounding box center [627, 254] width 15 height 15
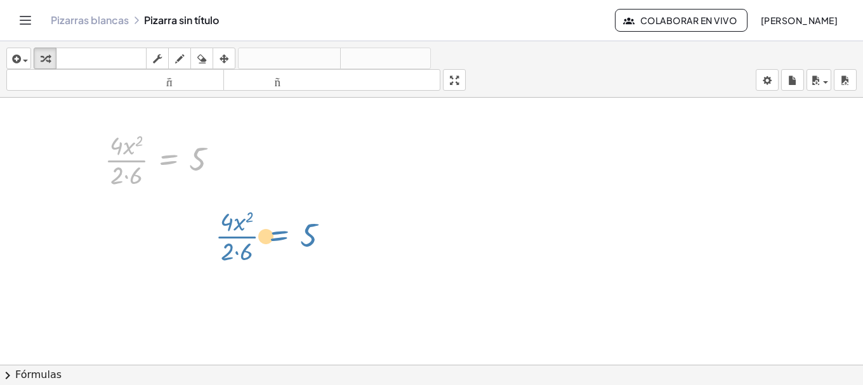
drag, startPoint x: 182, startPoint y: 154, endPoint x: 288, endPoint y: 230, distance: 130.6
click at [288, 230] on div "· 4 · x 2 · 2 · 6 = 5 · 4 · x 2 · 2 · 6 = 5" at bounding box center [431, 374] width 863 height 552
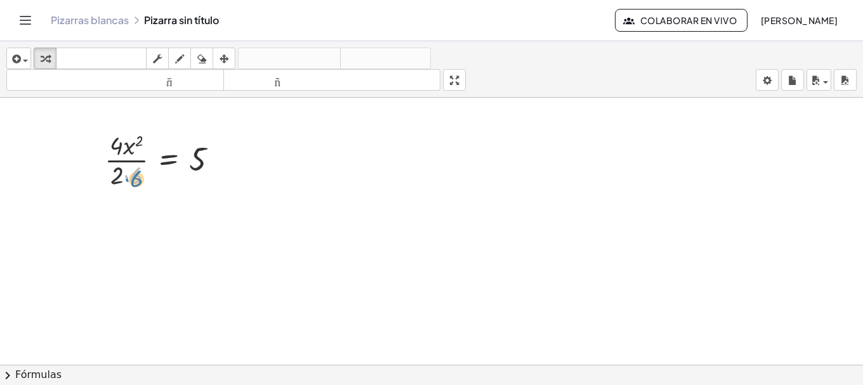
drag, startPoint x: 148, startPoint y: 187, endPoint x: 138, endPoint y: 183, distance: 10.5
click at [138, 183] on div at bounding box center [166, 159] width 137 height 63
drag, startPoint x: 117, startPoint y: 142, endPoint x: 215, endPoint y: 158, distance: 99.1
click at [215, 158] on div at bounding box center [166, 159] width 137 height 63
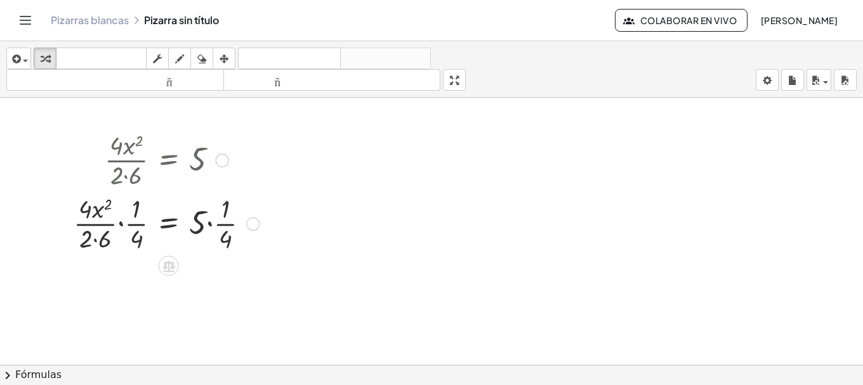
click at [225, 237] on div at bounding box center [166, 222] width 199 height 63
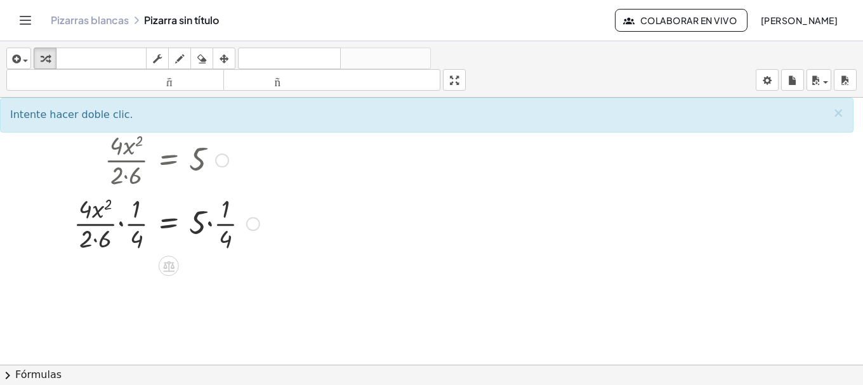
click at [135, 238] on div at bounding box center [166, 222] width 199 height 63
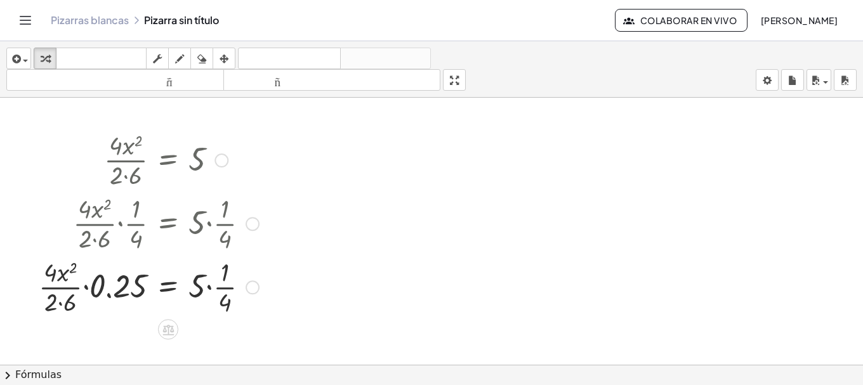
click at [227, 305] on div at bounding box center [148, 286] width 233 height 63
drag, startPoint x: 290, startPoint y: 288, endPoint x: 484, endPoint y: 244, distance: 199.0
click at [484, 244] on div "· 4 · x 2 · 2 · 6 = 5 · · 4 · x 2 · 2 · 6 · · 1 · 4 = · 5 · · 1 · 4 · · 4 · x 2…" at bounding box center [431, 374] width 863 height 552
click at [220, 58] on div "button" at bounding box center [224, 58] width 17 height 15
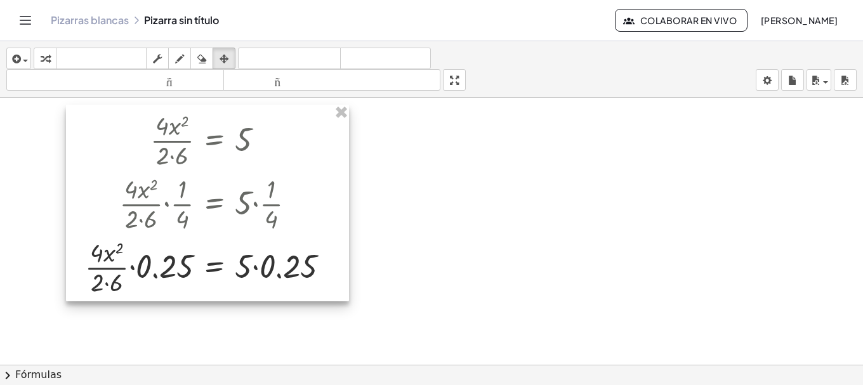
drag, startPoint x: 171, startPoint y: 286, endPoint x: 218, endPoint y: 267, distance: 50.4
click at [218, 267] on div at bounding box center [207, 203] width 283 height 197
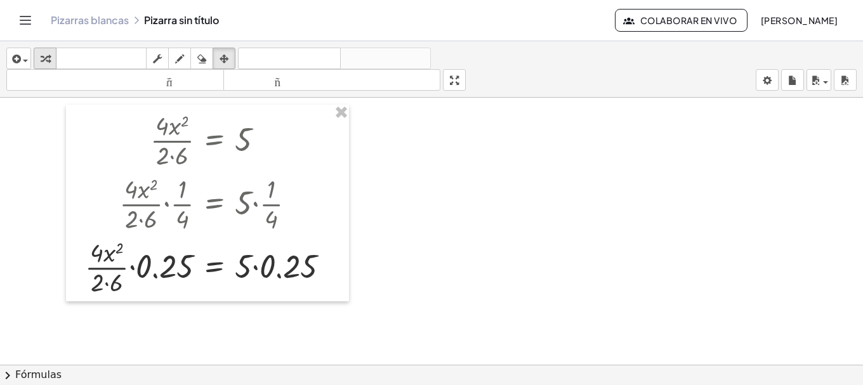
click at [48, 55] on icon "button" at bounding box center [45, 58] width 9 height 15
click at [99, 286] on div at bounding box center [212, 266] width 267 height 63
click at [98, 286] on div at bounding box center [212, 266] width 267 height 63
click at [117, 283] on div at bounding box center [212, 266] width 267 height 63
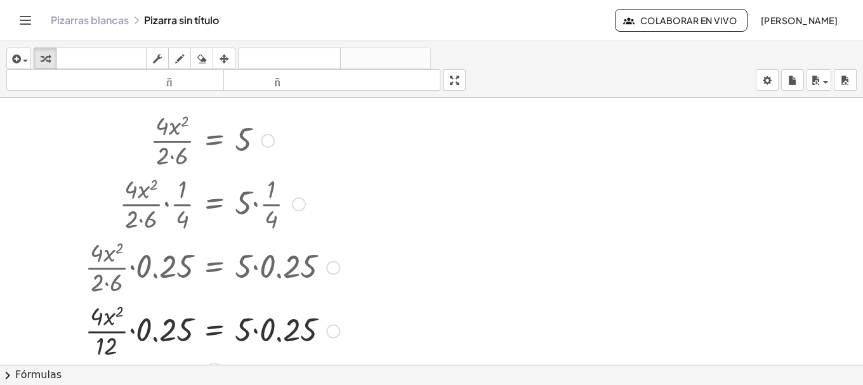
scroll to position [106, 0]
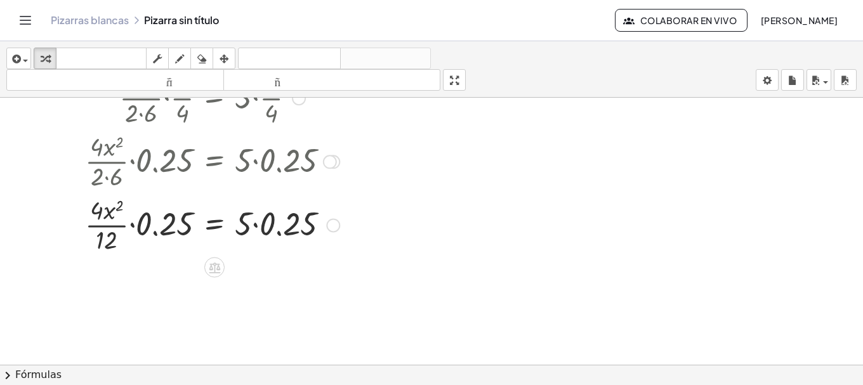
click at [269, 229] on div at bounding box center [212, 223] width 267 height 63
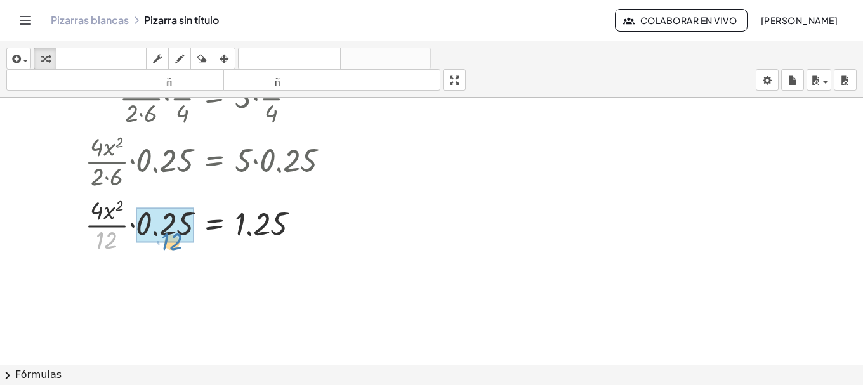
drag, startPoint x: 106, startPoint y: 236, endPoint x: 171, endPoint y: 237, distance: 64.8
drag, startPoint x: 110, startPoint y: 242, endPoint x: 312, endPoint y: 234, distance: 201.4
click at [312, 234] on div at bounding box center [212, 223] width 267 height 63
drag, startPoint x: 109, startPoint y: 242, endPoint x: 287, endPoint y: 214, distance: 180.0
click at [287, 214] on div at bounding box center [212, 223] width 267 height 63
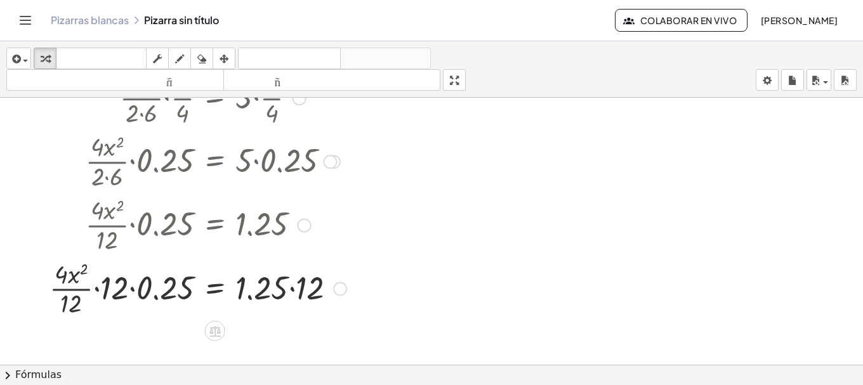
click at [116, 288] on div at bounding box center [198, 287] width 310 height 63
click at [100, 302] on div at bounding box center [205, 287] width 295 height 63
click at [302, 289] on div at bounding box center [212, 287] width 282 height 63
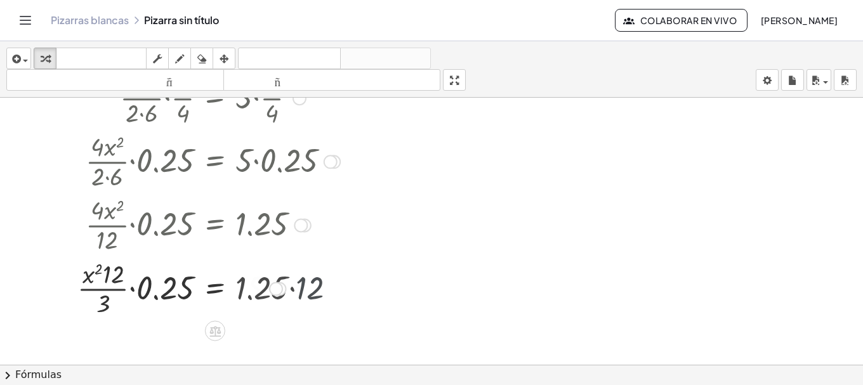
click at [302, 288] on div at bounding box center [209, 287] width 276 height 63
click at [102, 302] on div at bounding box center [209, 287] width 276 height 63
click at [175, 291] on div at bounding box center [209, 287] width 276 height 63
click at [175, 290] on div at bounding box center [209, 287] width 276 height 63
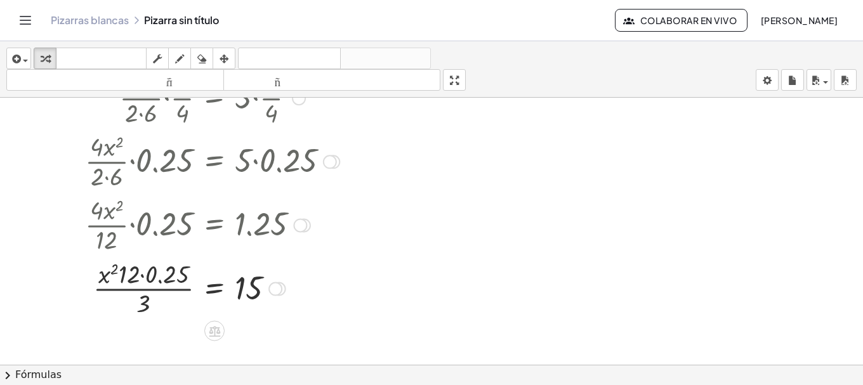
click at [144, 278] on div at bounding box center [212, 287] width 267 height 63
click at [171, 313] on div at bounding box center [212, 287] width 267 height 63
click at [175, 308] on div at bounding box center [212, 287] width 267 height 63
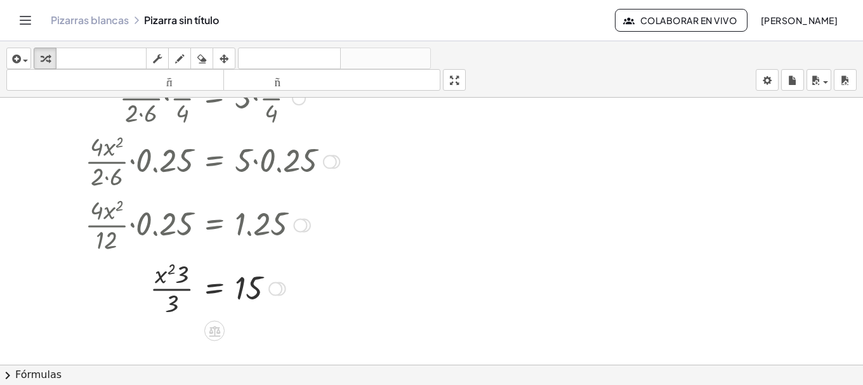
click at [175, 308] on div at bounding box center [212, 287] width 267 height 63
click at [187, 284] on div at bounding box center [212, 287] width 267 height 63
click at [185, 279] on div at bounding box center [212, 287] width 267 height 63
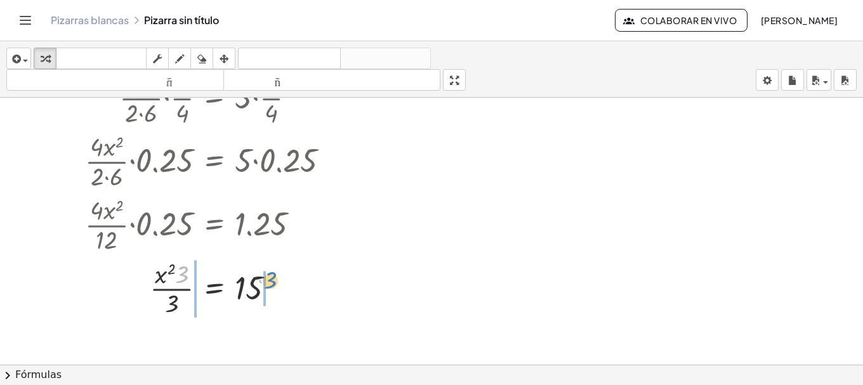
drag, startPoint x: 183, startPoint y: 281, endPoint x: 271, endPoint y: 287, distance: 88.5
click at [271, 287] on div at bounding box center [212, 287] width 267 height 63
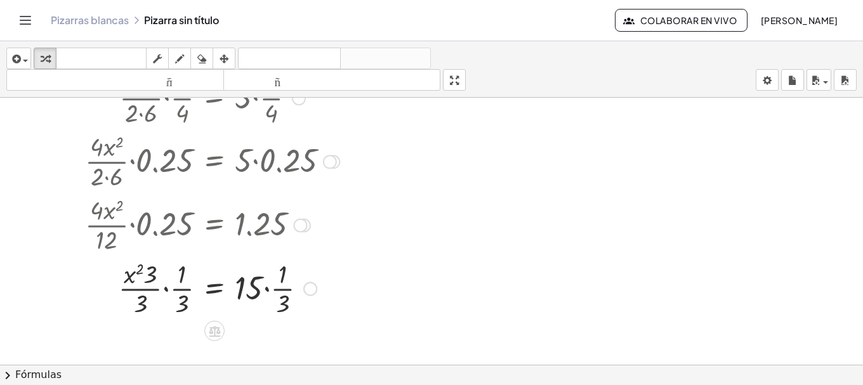
click at [178, 305] on div at bounding box center [212, 287] width 267 height 63
drag, startPoint x: 178, startPoint y: 305, endPoint x: 192, endPoint y: 300, distance: 14.9
click at [182, 304] on div at bounding box center [212, 287] width 267 height 63
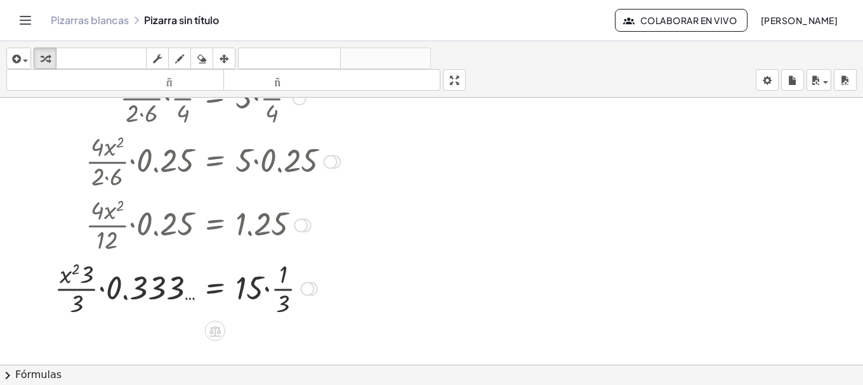
click at [81, 309] on div at bounding box center [197, 287] width 298 height 63
click at [281, 305] on div at bounding box center [197, 287] width 298 height 63
click at [299, 295] on div at bounding box center [218, 287] width 340 height 63
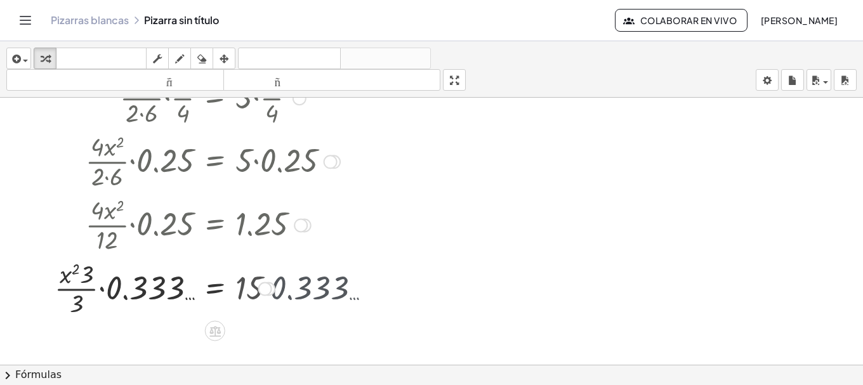
click at [299, 295] on div at bounding box center [197, 287] width 298 height 63
click at [148, 298] on div at bounding box center [197, 287] width 298 height 63
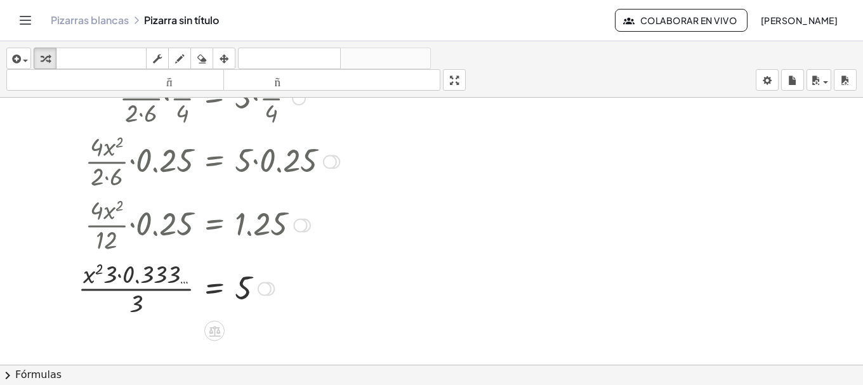
click at [147, 276] on div at bounding box center [209, 287] width 274 height 63
click at [187, 276] on div at bounding box center [212, 287] width 267 height 63
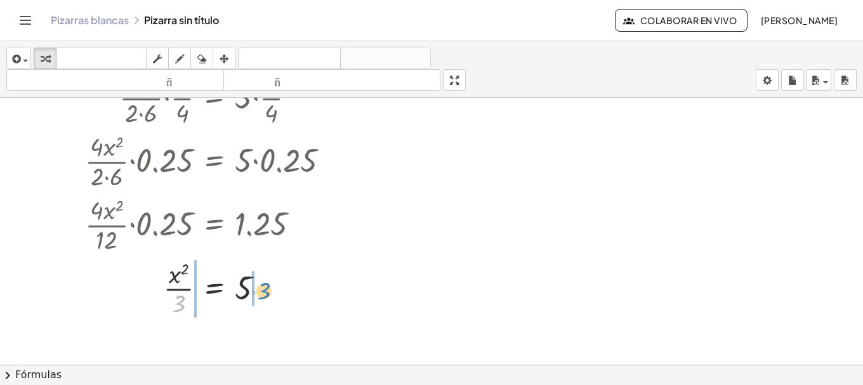
drag, startPoint x: 181, startPoint y: 304, endPoint x: 266, endPoint y: 291, distance: 86.0
click at [266, 291] on div at bounding box center [212, 287] width 267 height 63
click at [192, 294] on div at bounding box center [212, 287] width 267 height 63
click at [178, 303] on div at bounding box center [212, 287] width 267 height 63
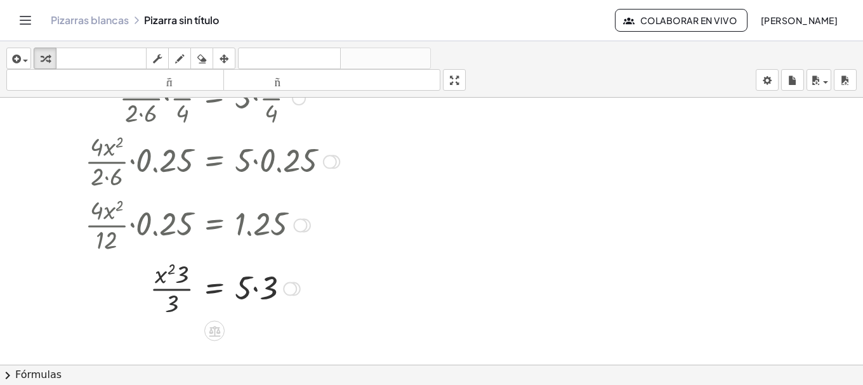
click at [178, 303] on div at bounding box center [212, 287] width 267 height 63
click at [183, 274] on div at bounding box center [212, 287] width 267 height 63
click at [265, 291] on div at bounding box center [212, 287] width 267 height 63
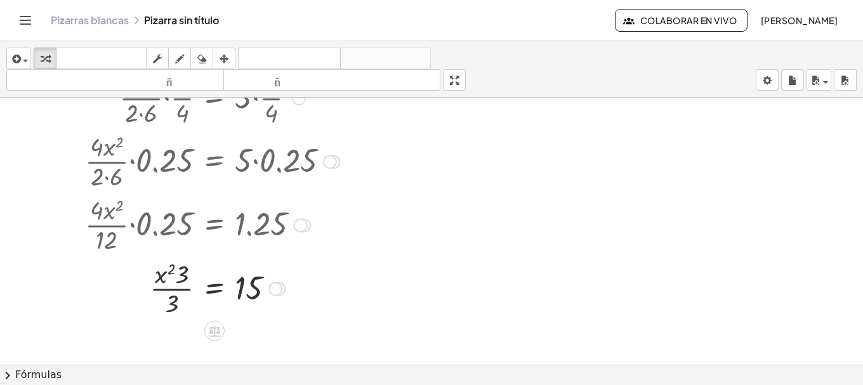
click at [176, 304] on div at bounding box center [212, 287] width 267 height 63
click at [186, 276] on div at bounding box center [212, 287] width 267 height 63
drag, startPoint x: 185, startPoint y: 274, endPoint x: 270, endPoint y: 283, distance: 86.2
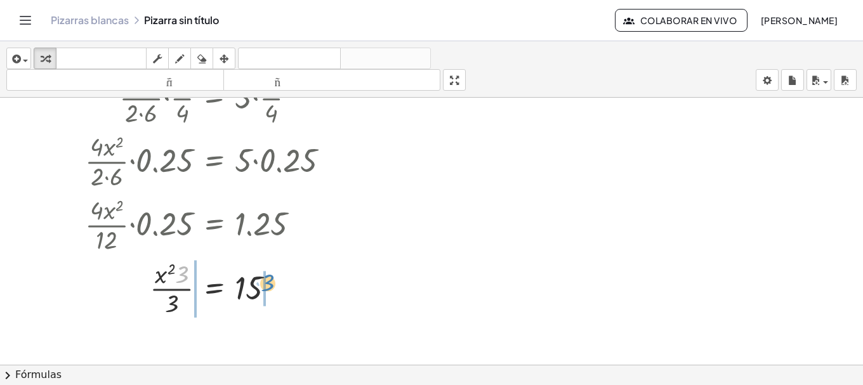
click at [270, 283] on div at bounding box center [212, 287] width 267 height 63
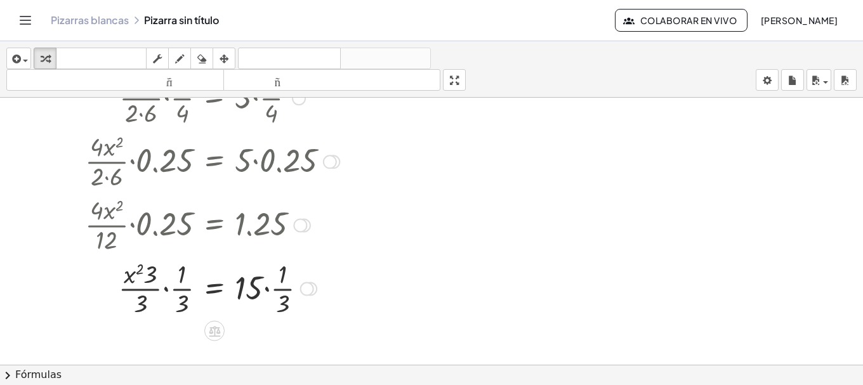
click at [293, 304] on div at bounding box center [212, 287] width 267 height 63
click at [176, 304] on div at bounding box center [233, 287] width 309 height 63
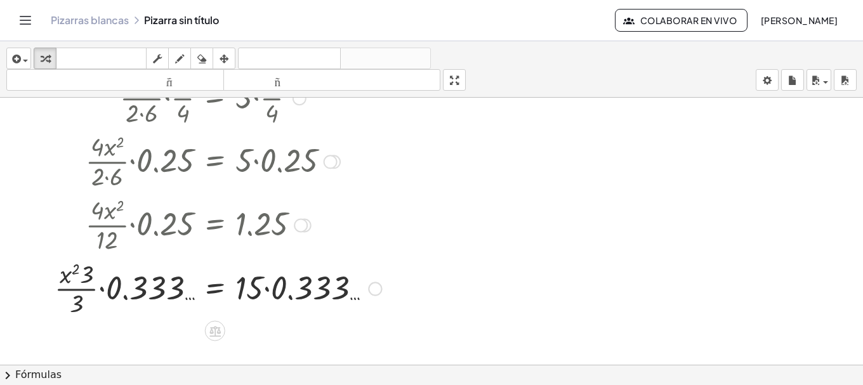
click at [159, 291] on div at bounding box center [218, 287] width 340 height 63
click at [159, 291] on div at bounding box center [230, 287] width 316 height 63
click at [313, 288] on div at bounding box center [230, 287] width 316 height 63
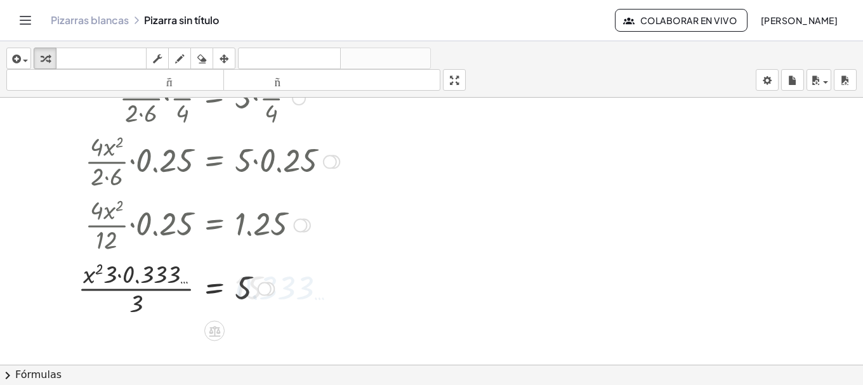
click at [163, 279] on div at bounding box center [209, 287] width 274 height 63
click at [163, 279] on div at bounding box center [212, 287] width 267 height 63
click at [186, 277] on div at bounding box center [212, 287] width 267 height 63
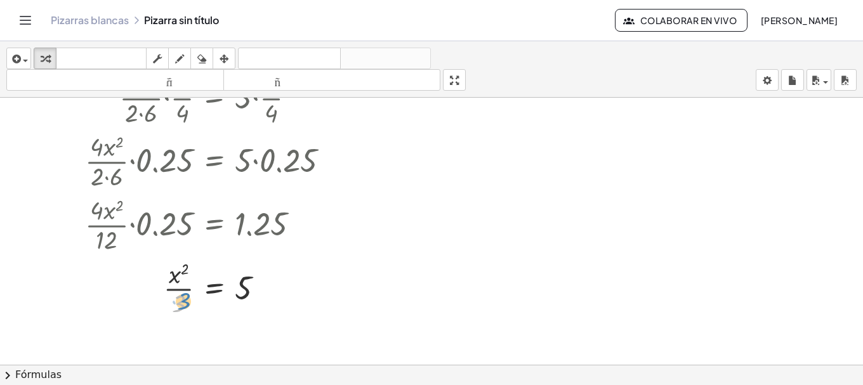
click at [185, 296] on div at bounding box center [212, 287] width 267 height 63
drag, startPoint x: 182, startPoint y: 306, endPoint x: 260, endPoint y: 298, distance: 77.8
click at [260, 298] on div at bounding box center [212, 287] width 267 height 63
drag, startPoint x: 187, startPoint y: 300, endPoint x: 152, endPoint y: 312, distance: 37.2
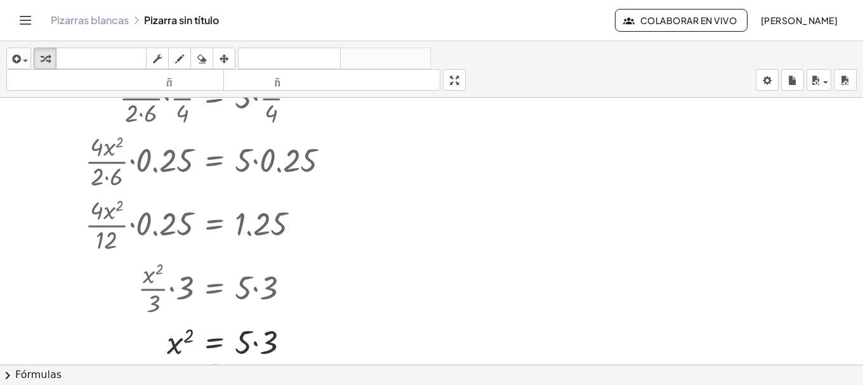
scroll to position [285, 0]
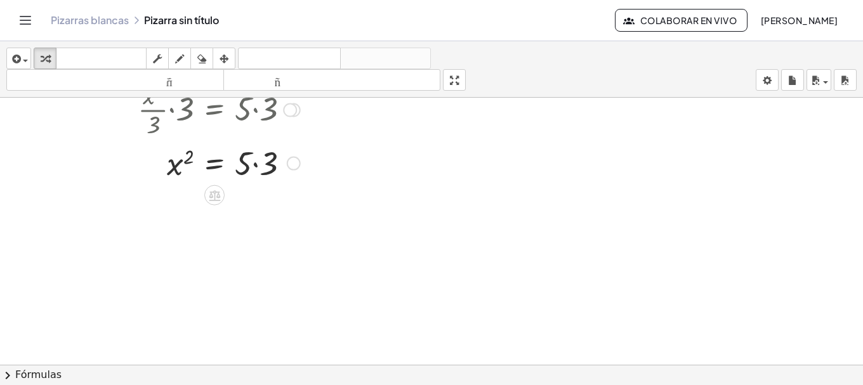
click at [276, 164] on div at bounding box center [212, 162] width 267 height 43
click at [215, 164] on div "x 2 = 5 · · 3 15" at bounding box center [215, 164] width 0 height 0
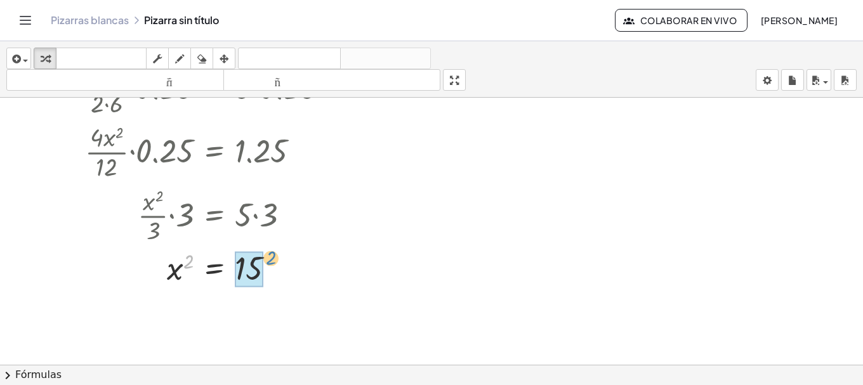
drag, startPoint x: 201, startPoint y: 259, endPoint x: 271, endPoint y: 256, distance: 69.9
click at [271, 256] on div at bounding box center [212, 269] width 267 height 42
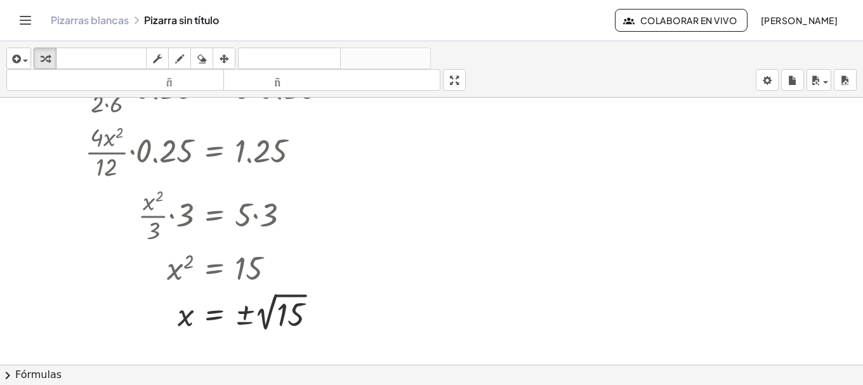
scroll to position [267, 0]
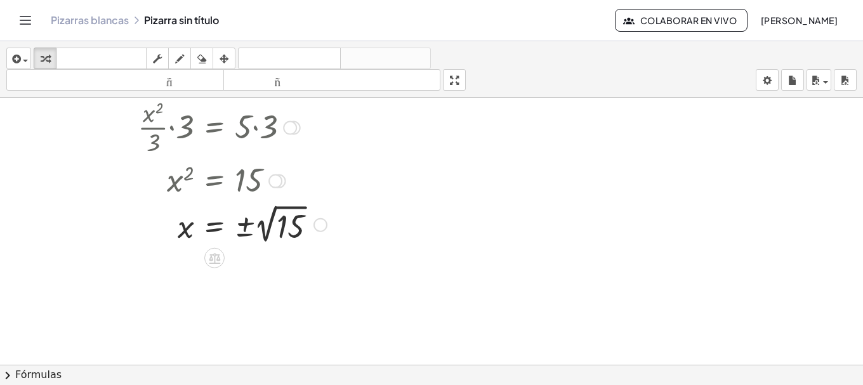
click at [277, 231] on div at bounding box center [212, 224] width 267 height 46
click at [277, 231] on div at bounding box center [225, 224] width 292 height 42
click at [241, 218] on div at bounding box center [212, 224] width 267 height 46
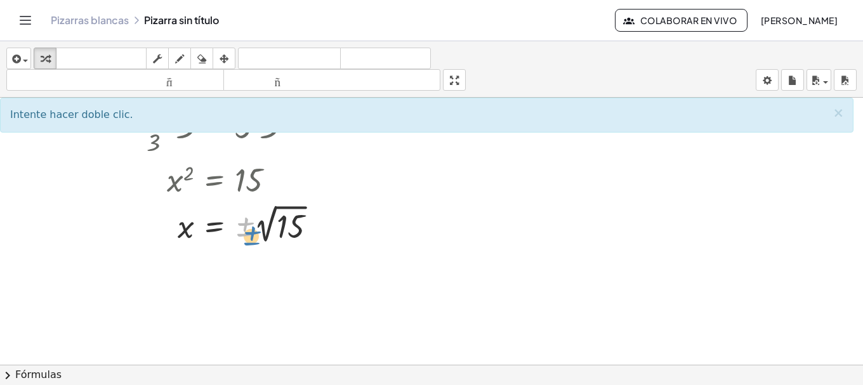
click at [248, 228] on div at bounding box center [212, 224] width 267 height 46
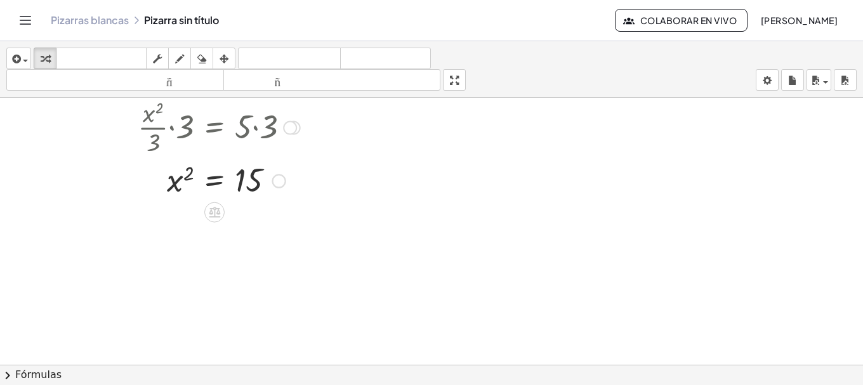
click at [246, 176] on div at bounding box center [212, 180] width 267 height 42
drag, startPoint x: 185, startPoint y: 175, endPoint x: 263, endPoint y: 168, distance: 77.7
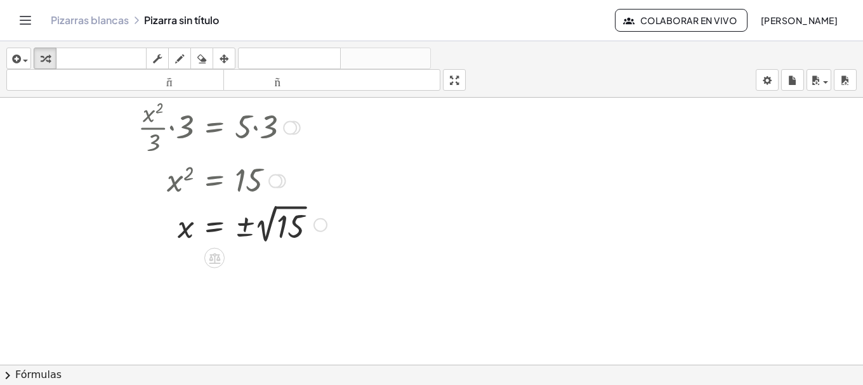
click at [213, 227] on div at bounding box center [212, 224] width 267 height 46
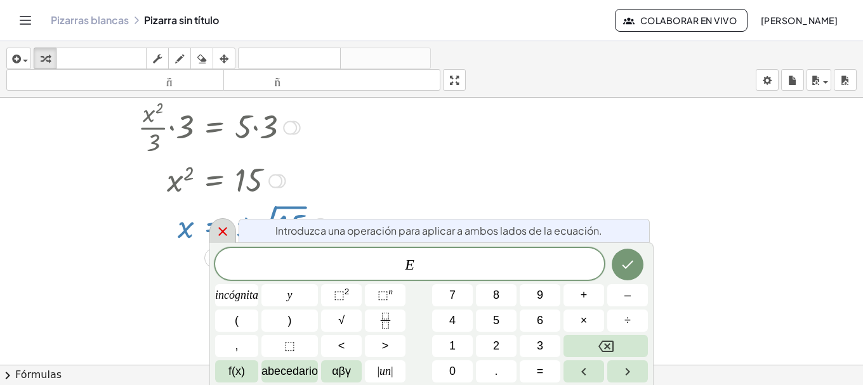
click at [216, 228] on icon at bounding box center [222, 231] width 15 height 15
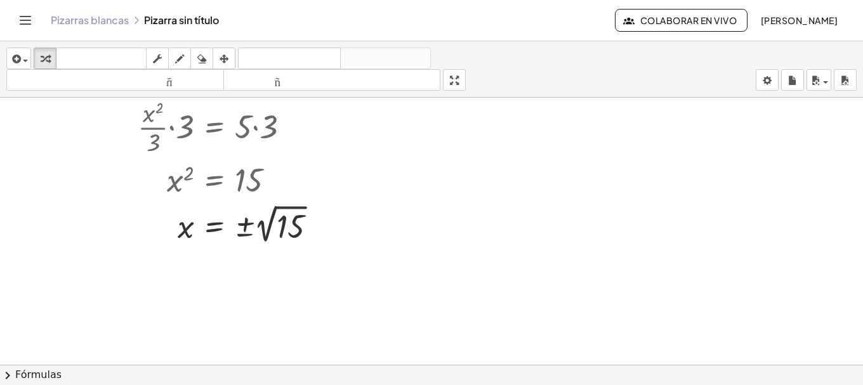
click at [347, 290] on div at bounding box center [431, 231] width 863 height 802
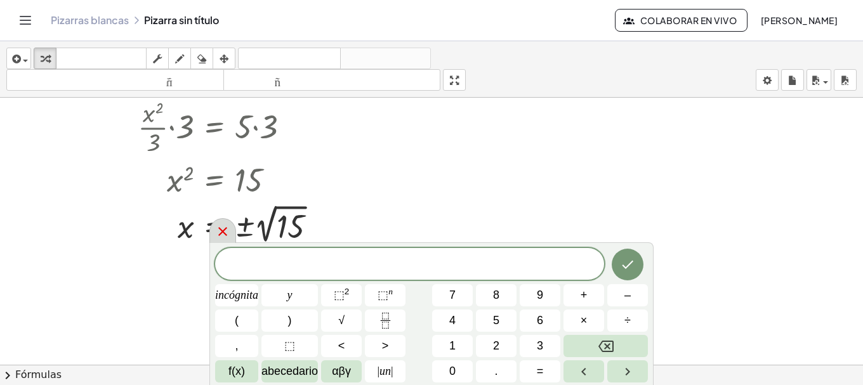
click at [231, 226] on div at bounding box center [223, 230] width 27 height 25
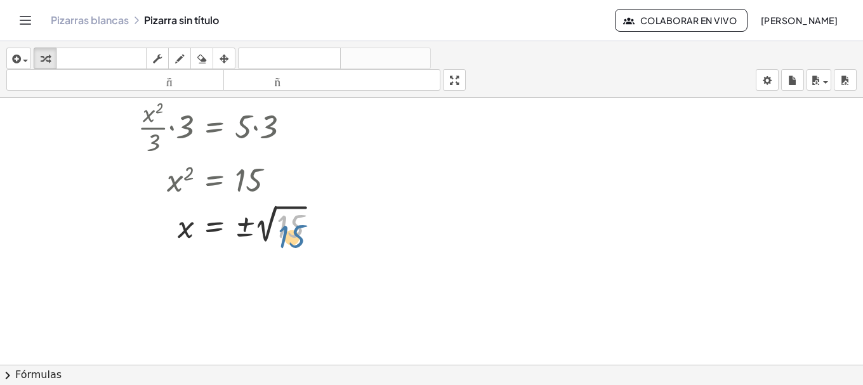
drag, startPoint x: 281, startPoint y: 223, endPoint x: 277, endPoint y: 231, distance: 9.1
click at [277, 231] on div at bounding box center [212, 224] width 267 height 46
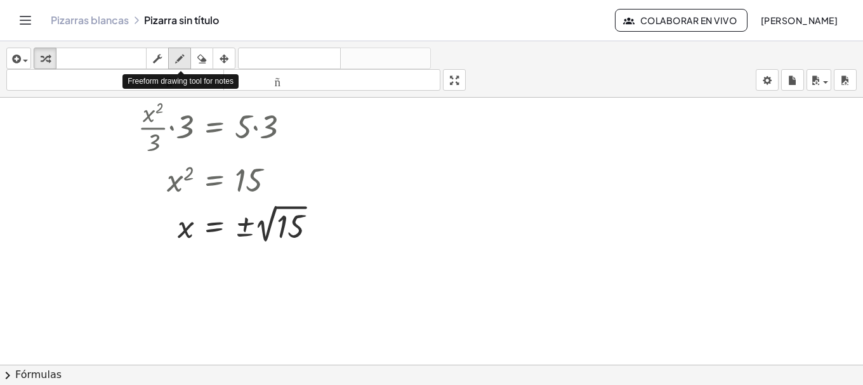
click at [177, 64] on icon "button" at bounding box center [179, 58] width 9 height 15
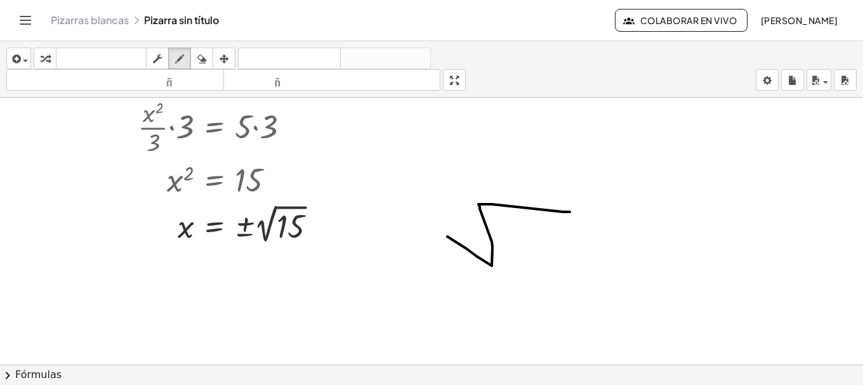
drag, startPoint x: 492, startPoint y: 266, endPoint x: 570, endPoint y: 212, distance: 94.9
click at [570, 212] on div at bounding box center [431, 231] width 863 height 802
drag, startPoint x: 514, startPoint y: 230, endPoint x: 542, endPoint y: 233, distance: 28.1
click at [533, 256] on div at bounding box center [431, 231] width 863 height 802
drag, startPoint x: 546, startPoint y: 230, endPoint x: 548, endPoint y: 256, distance: 26.1
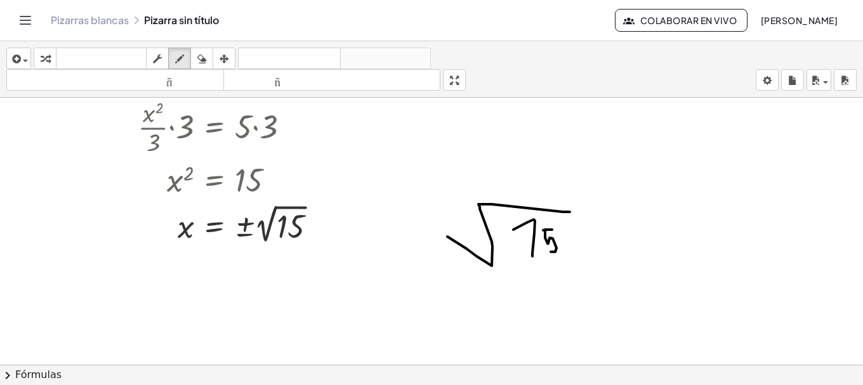
click at [548, 252] on div at bounding box center [431, 231] width 863 height 802
click at [14, 53] on icon "button" at bounding box center [15, 58] width 11 height 15
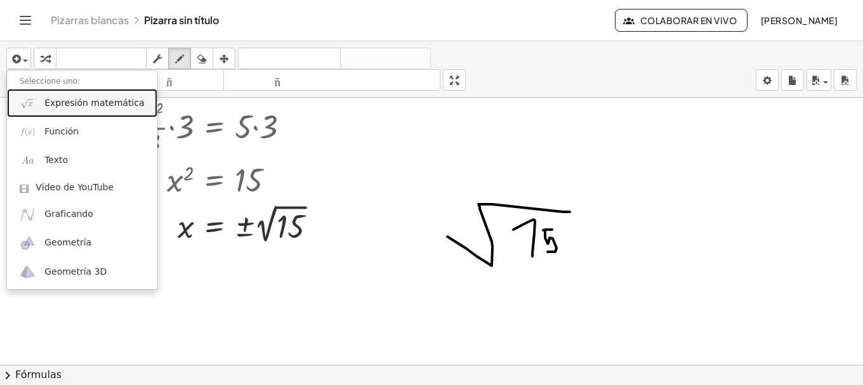
drag, startPoint x: 44, startPoint y: 107, endPoint x: 124, endPoint y: 119, distance: 81.0
click at [44, 106] on link "Expresión matemática" at bounding box center [82, 103] width 150 height 29
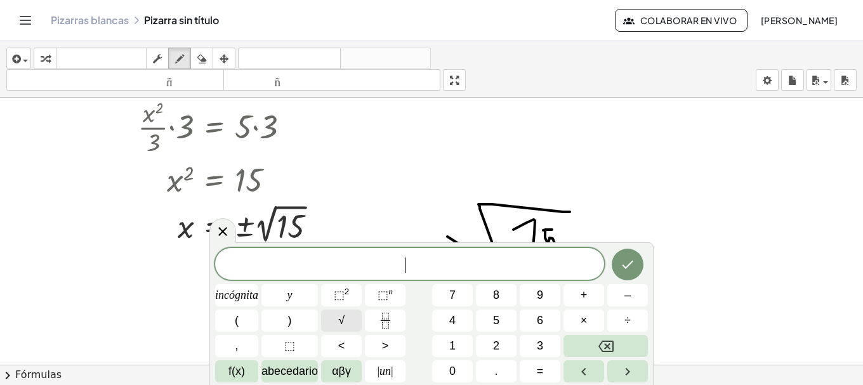
click at [355, 327] on button "√" at bounding box center [341, 321] width 41 height 22
click at [468, 346] on button "1" at bounding box center [452, 346] width 41 height 22
click at [500, 317] on font "5" at bounding box center [496, 320] width 6 height 13
click at [618, 269] on button "Hecho" at bounding box center [628, 264] width 32 height 32
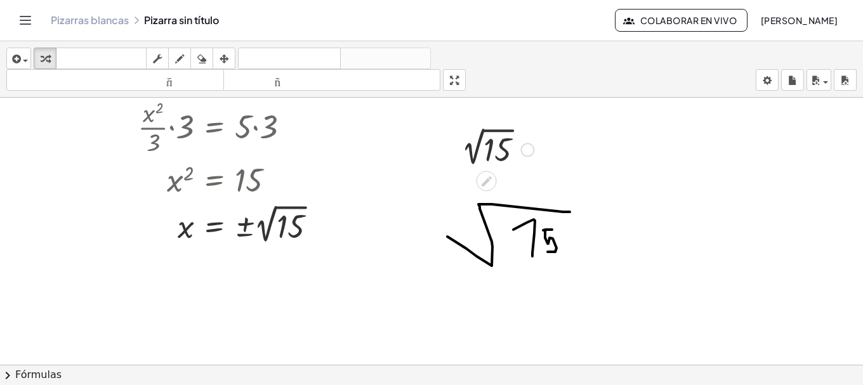
click at [502, 150] on div at bounding box center [494, 149] width 92 height 43
click at [302, 222] on div at bounding box center [212, 224] width 267 height 46
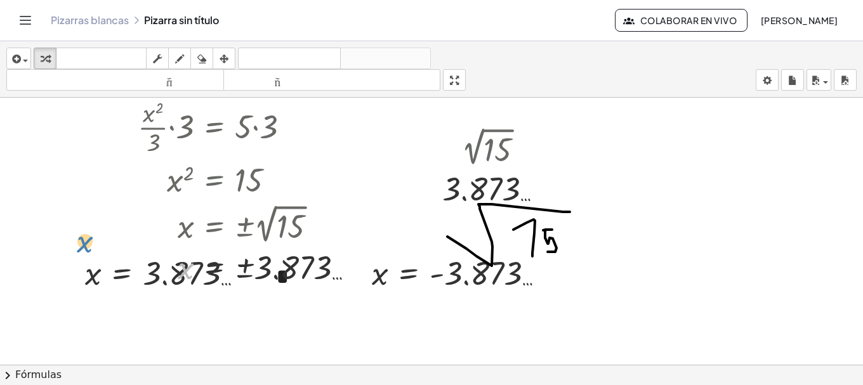
drag, startPoint x: 154, startPoint y: 274, endPoint x: 52, endPoint y: 244, distance: 105.7
click at [52, 244] on div "· 4 · x 2 · 2 · 6 = 5 · · 4 · x 2 · 2 · 6 · · 1 · 4 = · 5 · · 1 · 4 · · 4 · x 2…" at bounding box center [431, 231] width 863 height 802
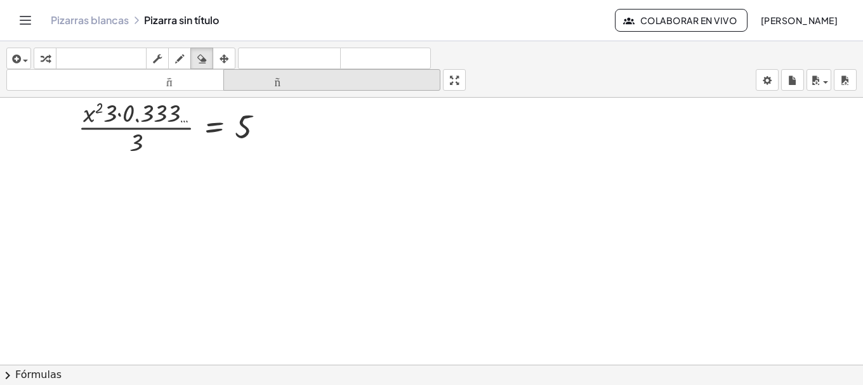
drag, startPoint x: 207, startPoint y: 62, endPoint x: 243, endPoint y: 80, distance: 40.0
click at [206, 60] on icon "button" at bounding box center [201, 58] width 9 height 15
click at [196, 131] on div at bounding box center [431, 231] width 863 height 802
click at [229, 57] on icon "button" at bounding box center [224, 58] width 9 height 15
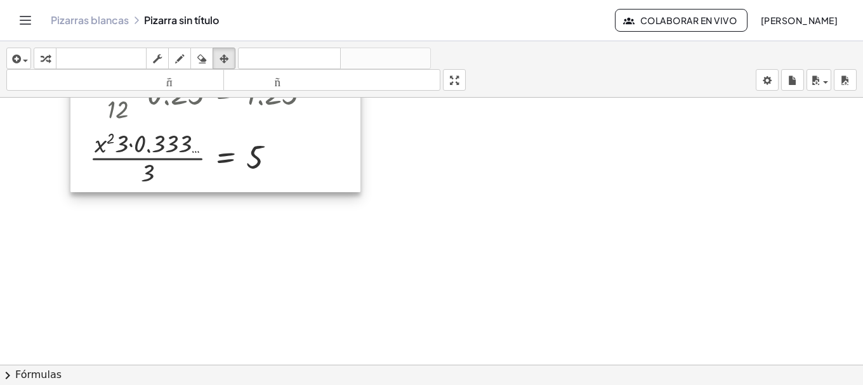
drag, startPoint x: 331, startPoint y: 148, endPoint x: 335, endPoint y: 173, distance: 25.8
click at [335, 173] on div at bounding box center [215, 30] width 290 height 324
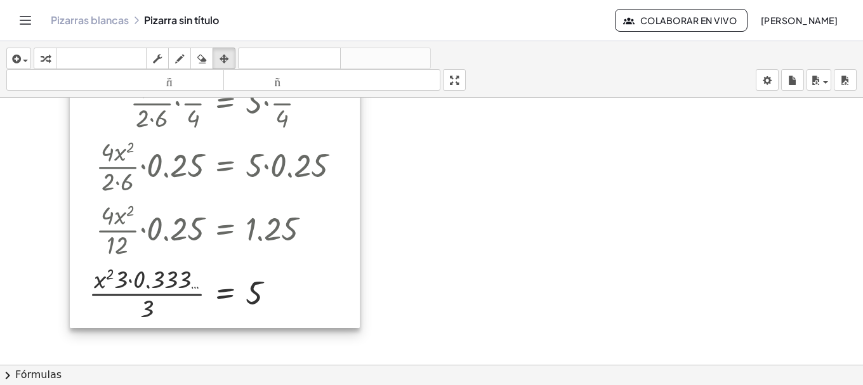
drag, startPoint x: 324, startPoint y: 223, endPoint x: 324, endPoint y: 266, distance: 43.2
click at [324, 267] on div at bounding box center [215, 166] width 290 height 324
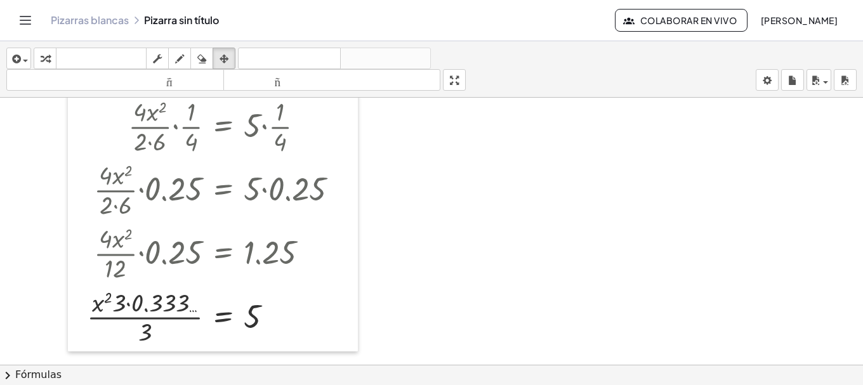
scroll to position [0, 0]
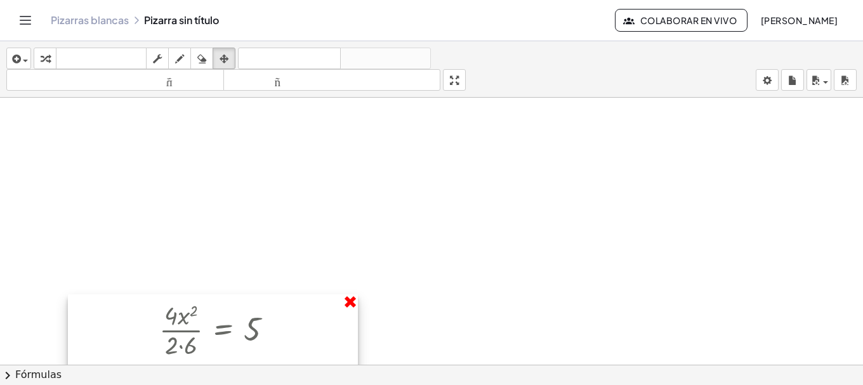
drag, startPoint x: 349, startPoint y: 307, endPoint x: 357, endPoint y: 296, distance: 13.6
